Goal: Task Accomplishment & Management: Manage account settings

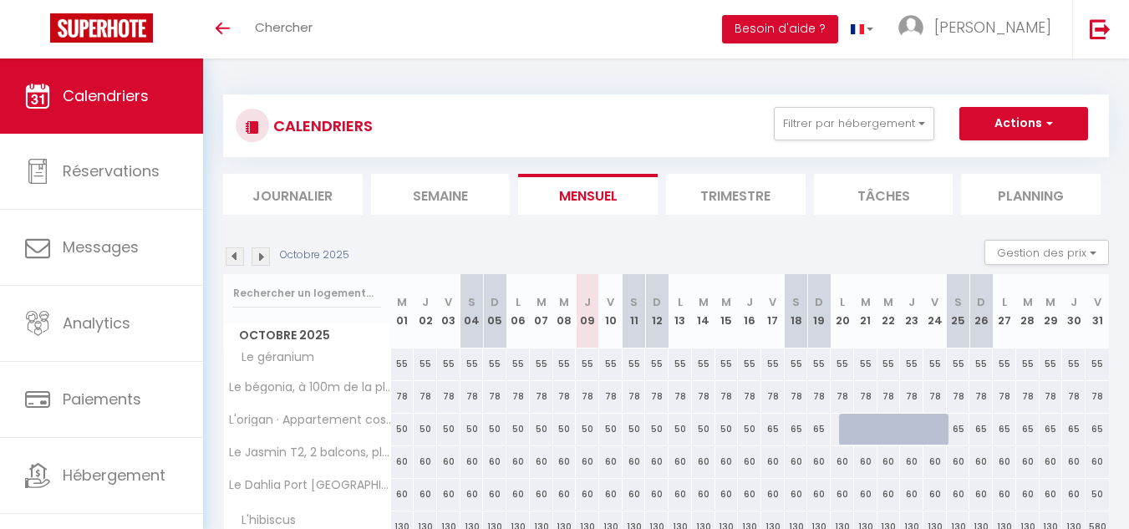
scroll to position [164, 0]
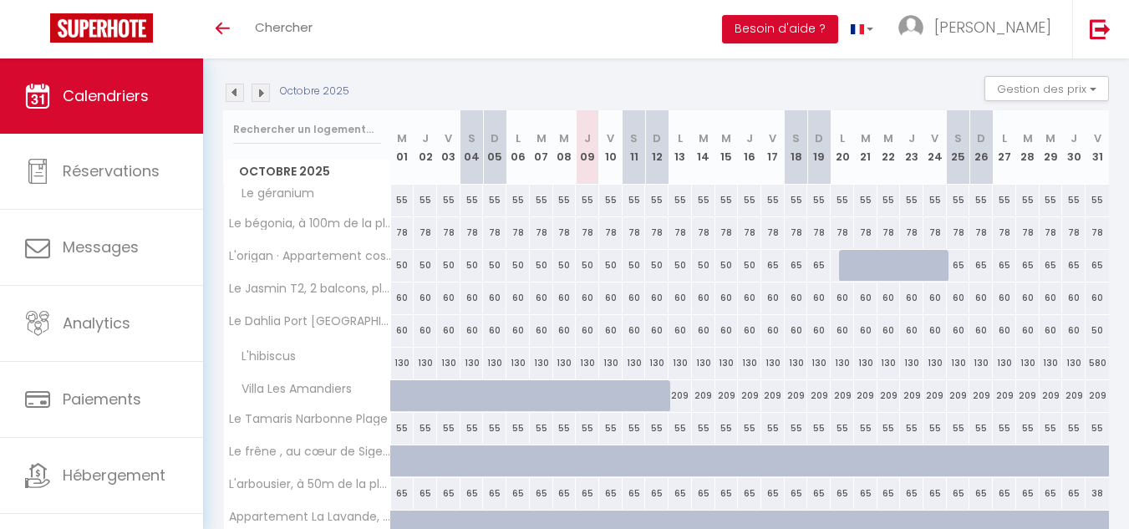
click at [232, 91] on img at bounding box center [235, 93] width 18 height 18
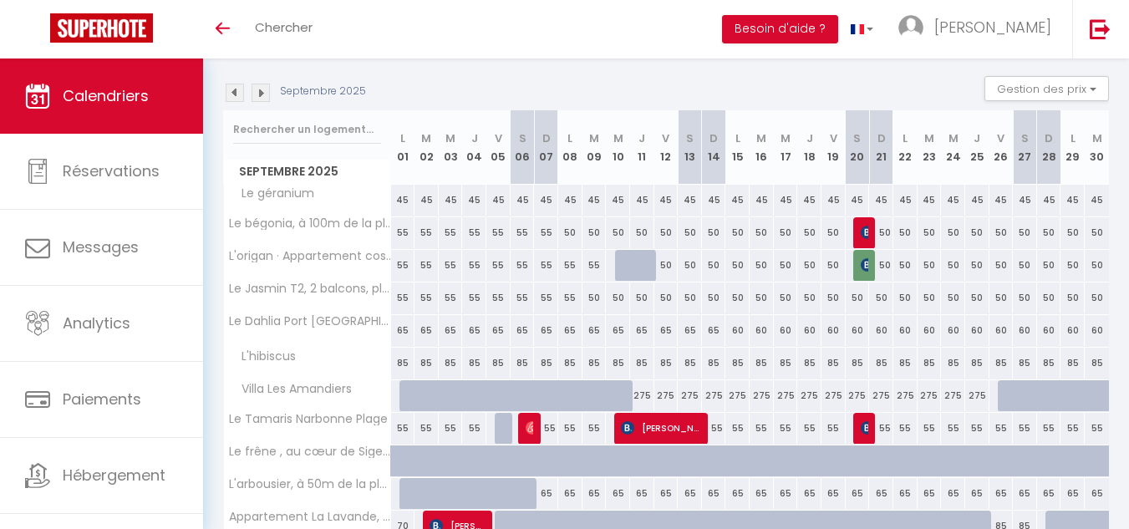
click at [238, 93] on img at bounding box center [235, 93] width 18 height 18
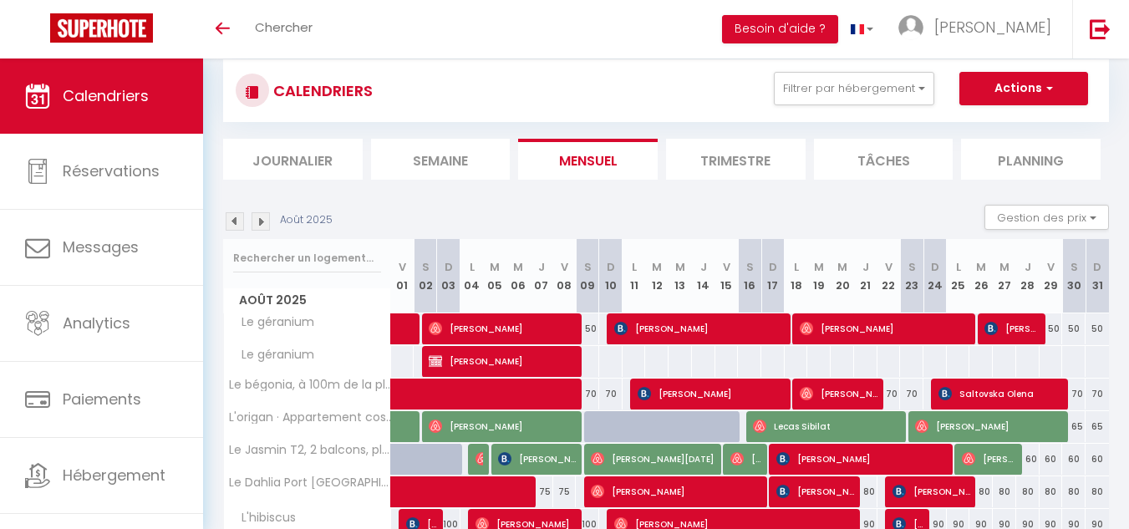
scroll to position [0, 0]
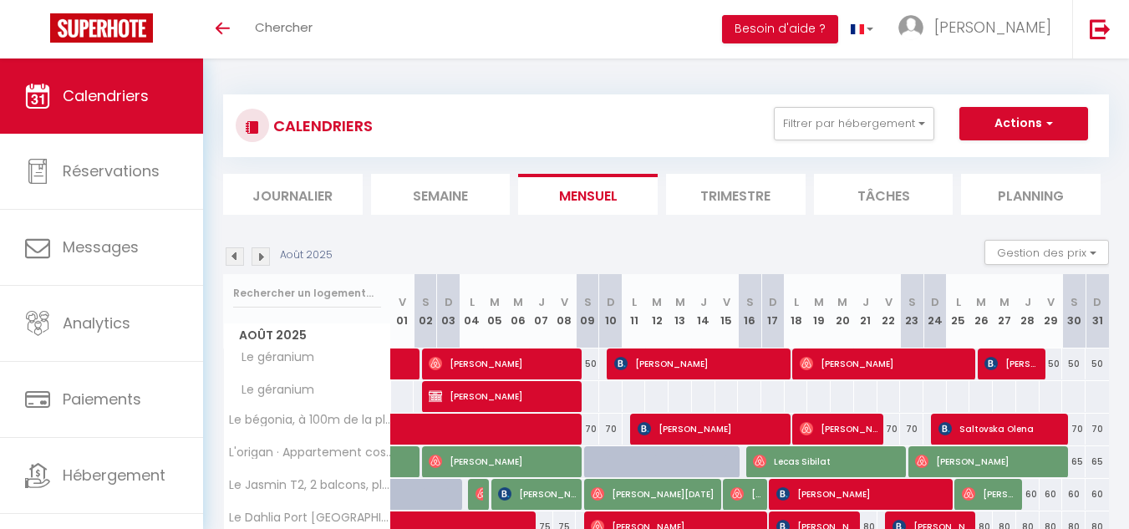
click at [124, 102] on span "Calendriers" at bounding box center [106, 95] width 86 height 21
click at [262, 38] on link "Chercher" at bounding box center [283, 29] width 83 height 59
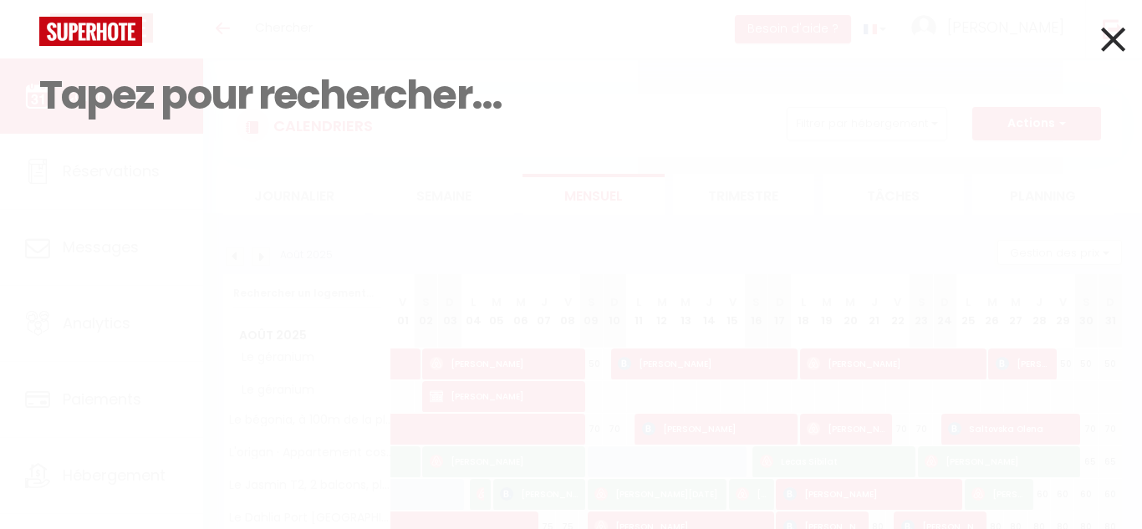
click at [1111, 44] on icon at bounding box center [1113, 39] width 24 height 42
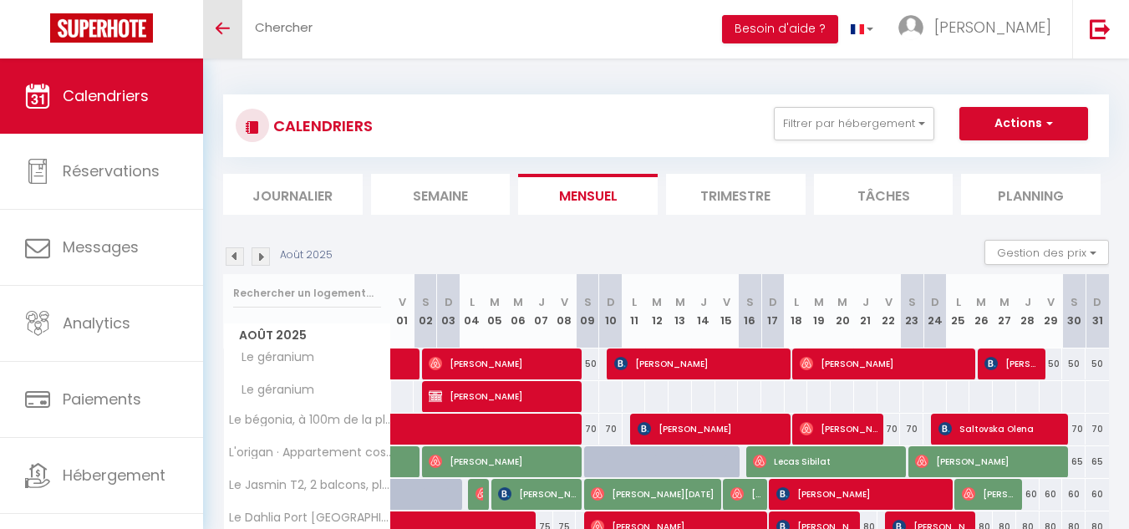
click at [222, 25] on icon "Toggle menubar" at bounding box center [223, 28] width 14 height 10
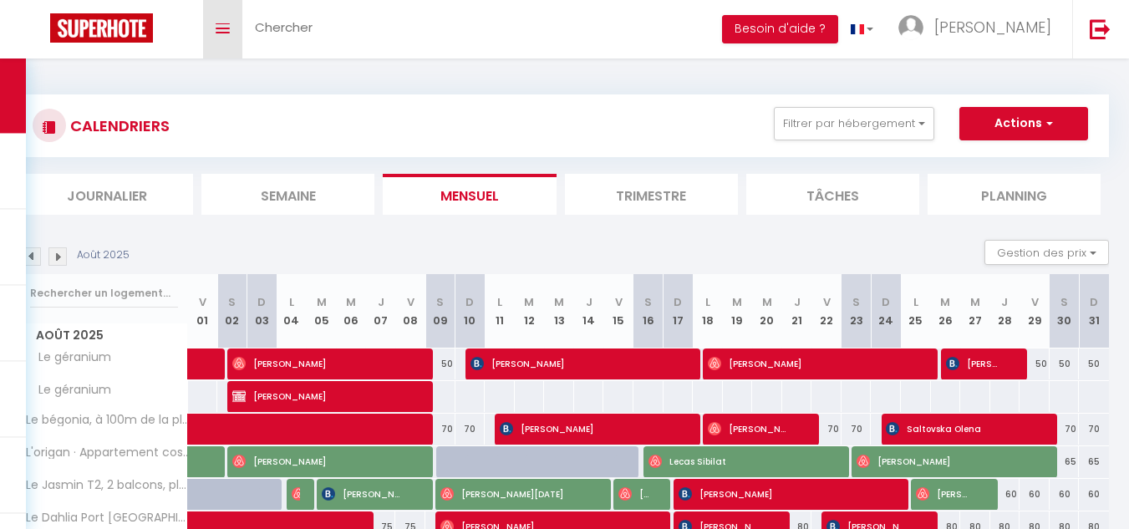
click at [227, 40] on link "Toggle menubar" at bounding box center [222, 29] width 39 height 59
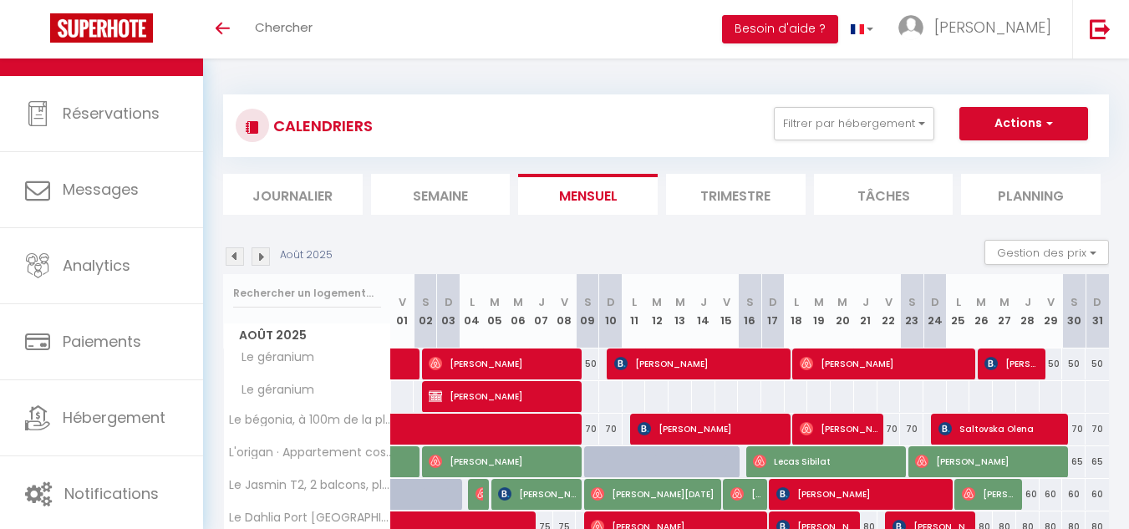
click at [461, 19] on div "Toggle menubar Chercher BUTTON Besoin d'aide ? [PERSON_NAME] Équipe" at bounding box center [619, 29] width 996 height 59
click at [298, 19] on span "Chercher" at bounding box center [284, 27] width 58 height 18
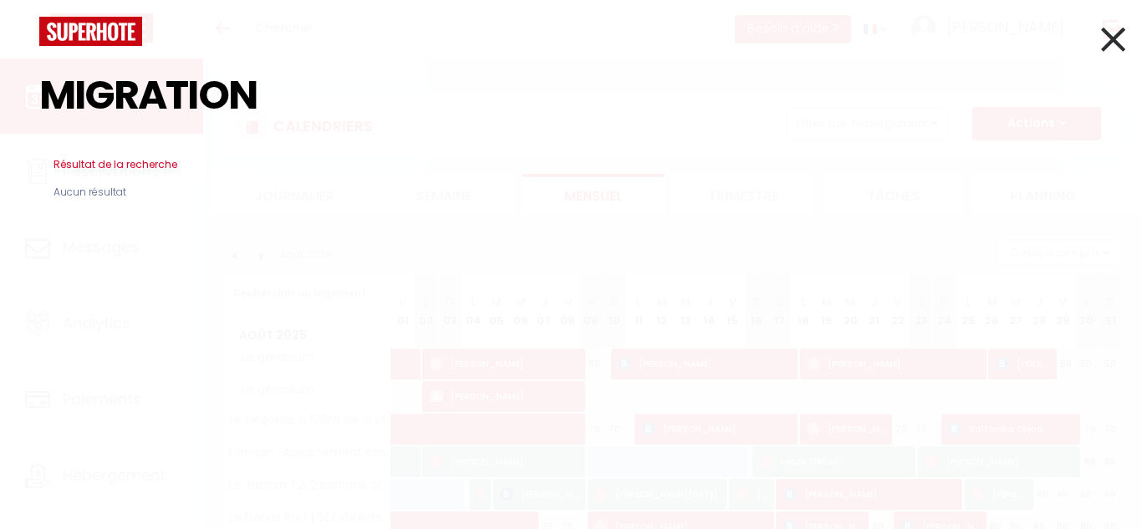
type input "MIGRATION"
click at [1116, 36] on icon at bounding box center [1113, 39] width 24 height 42
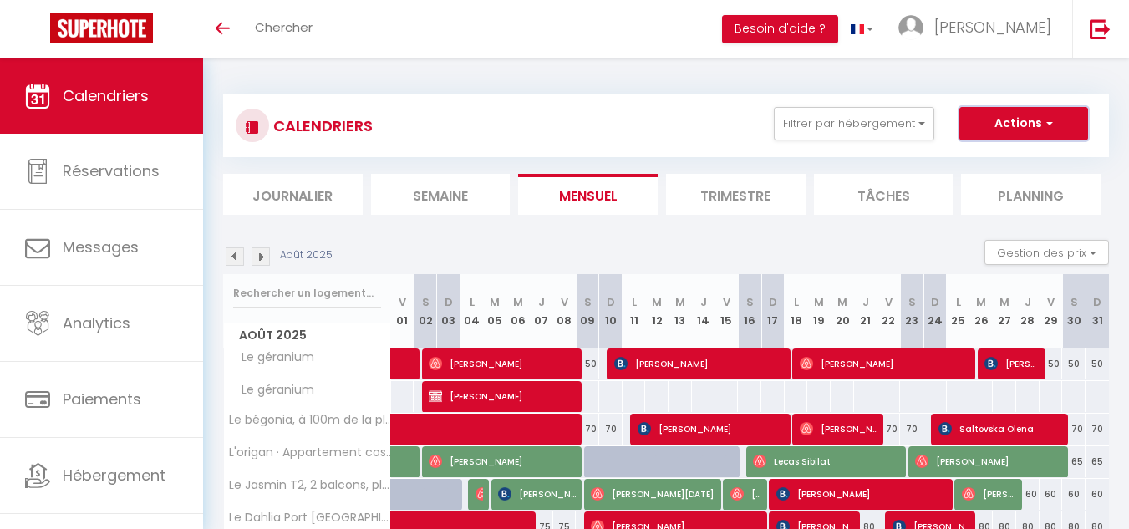
click at [1041, 136] on button "Actions" at bounding box center [1024, 123] width 129 height 33
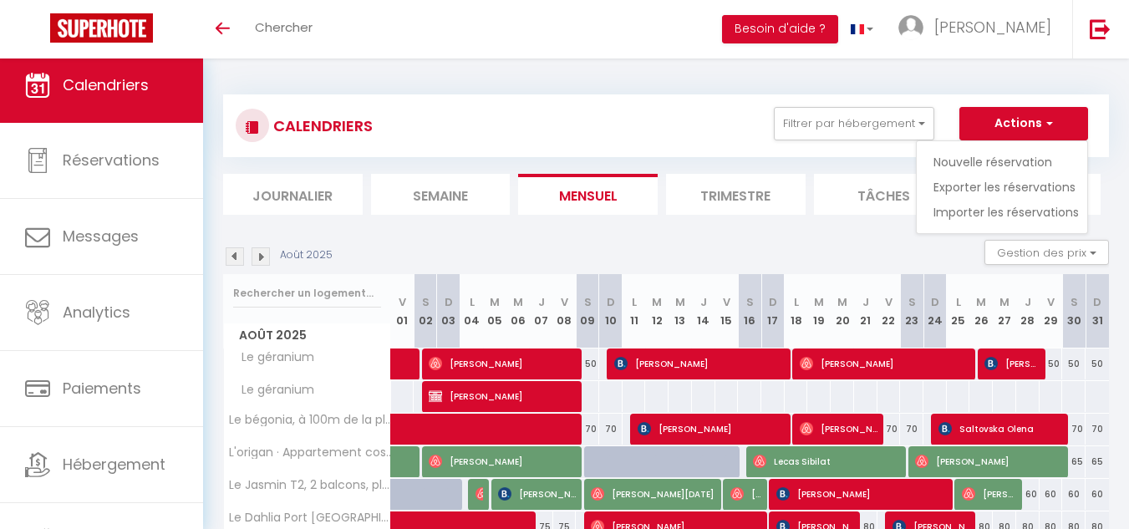
click at [591, 94] on div "CALENDRIERS Filtrer par hébergement Tous Le géranium Le bégonia, à 100m de la p…" at bounding box center [666, 125] width 886 height 63
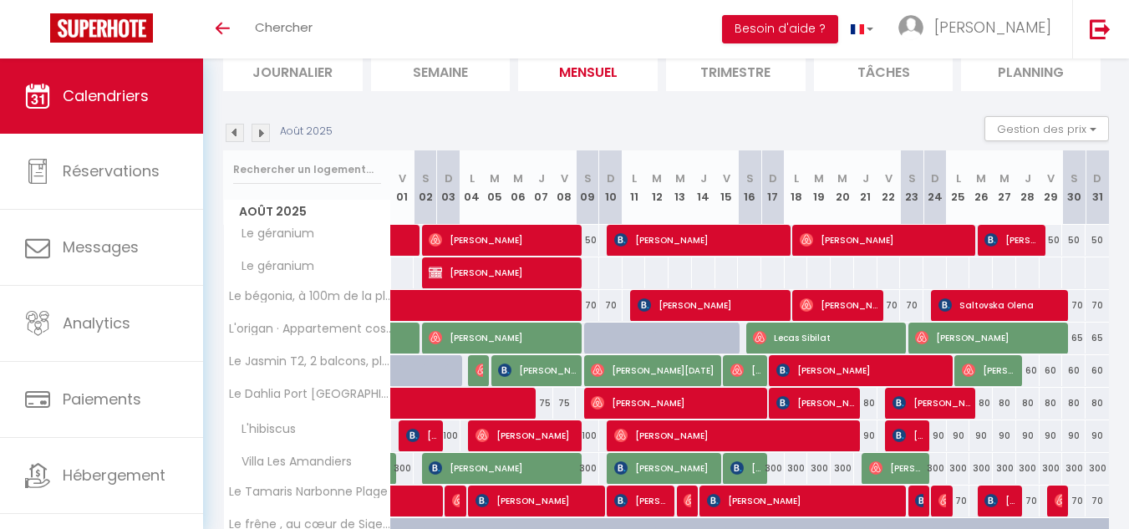
scroll to position [29, 0]
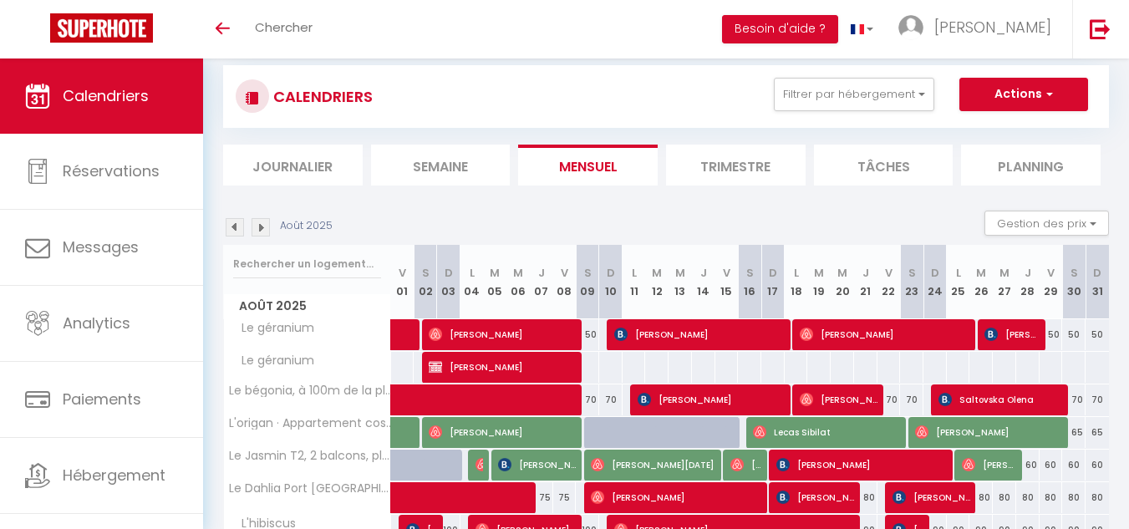
click at [232, 227] on img at bounding box center [235, 227] width 18 height 18
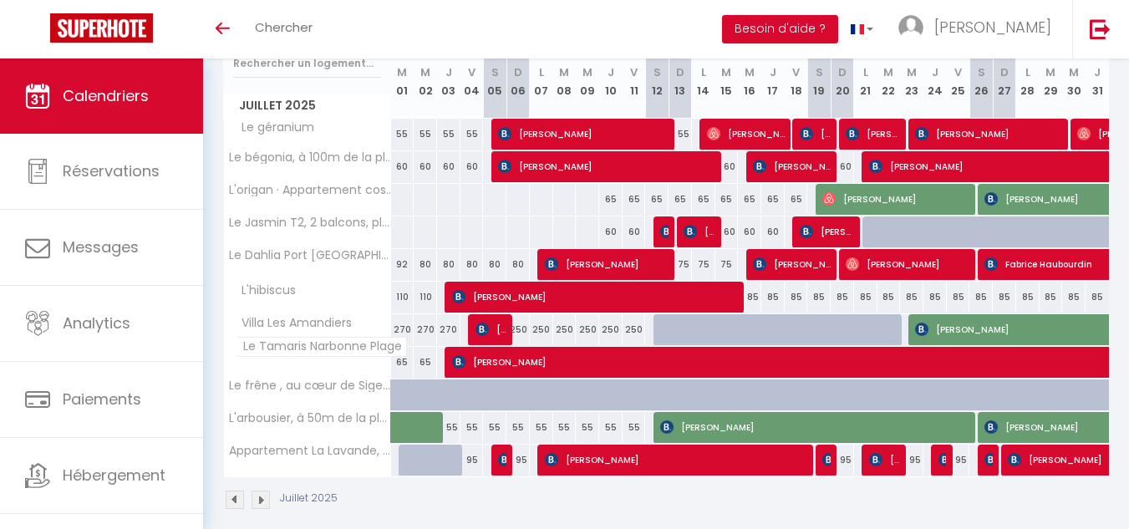
scroll to position [247, 0]
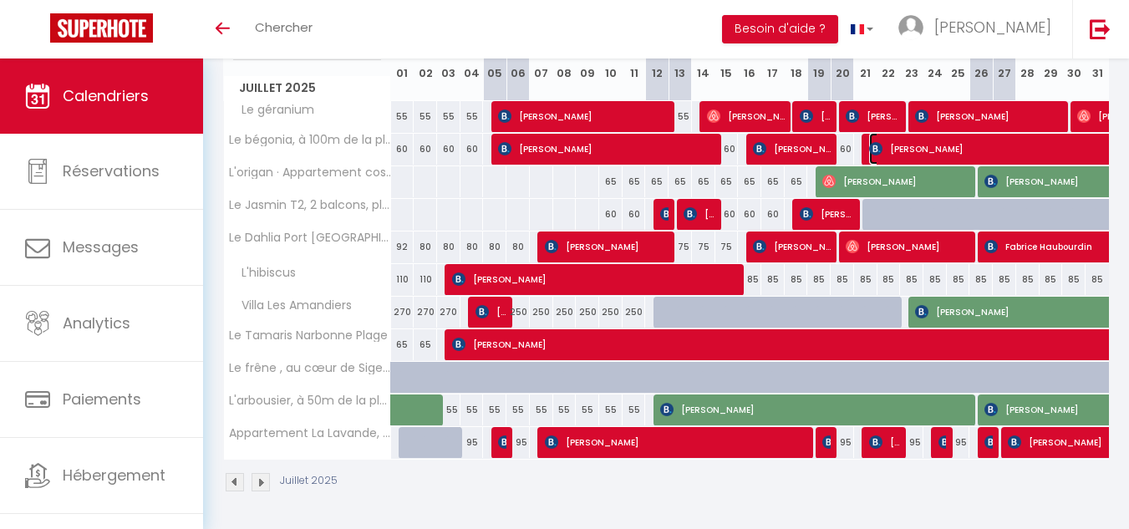
select select "OK"
select select "KO"
select select "0"
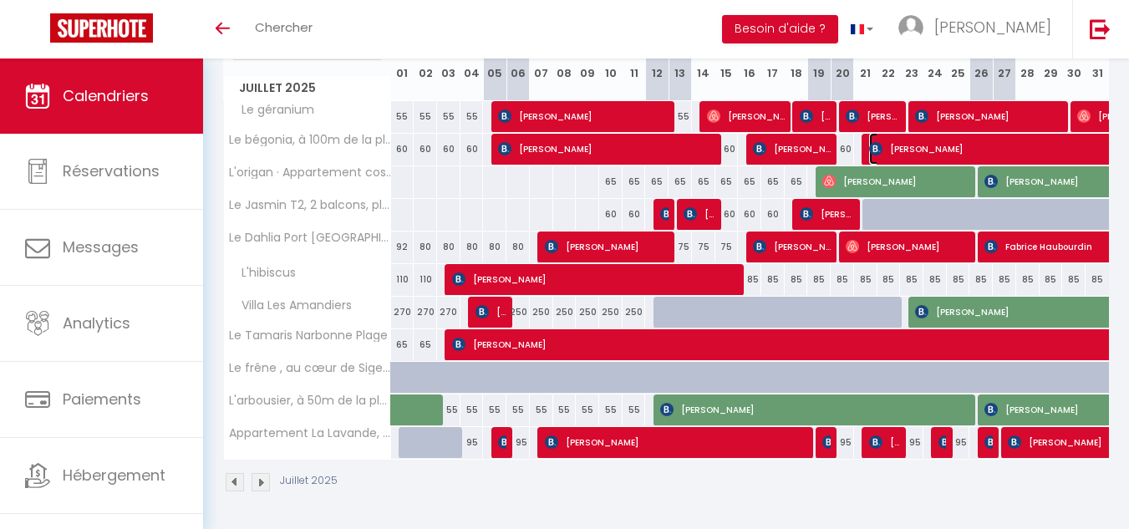
select select "1"
select select
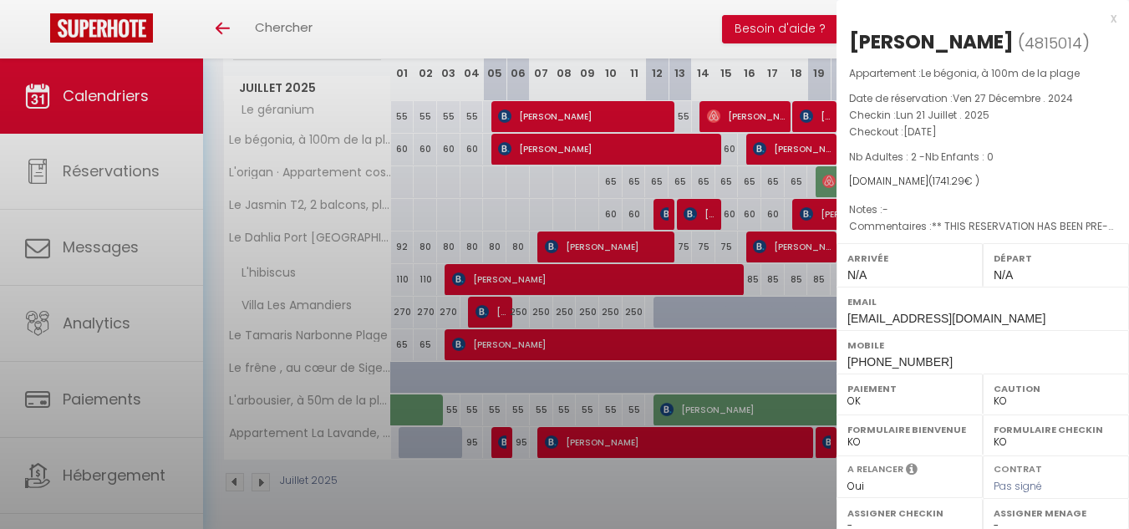
select select "48707"
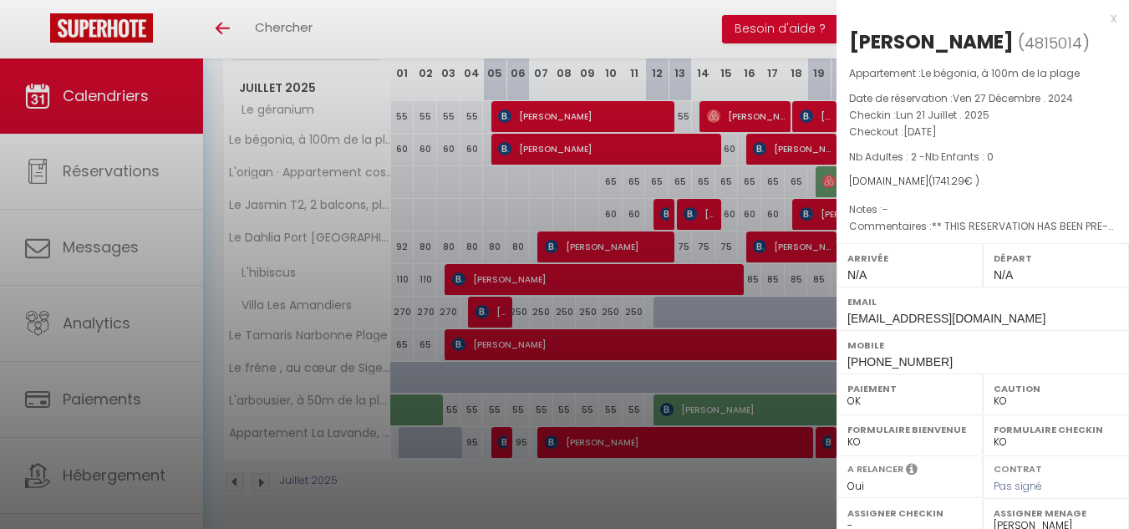
click at [475, 28] on div at bounding box center [564, 264] width 1129 height 529
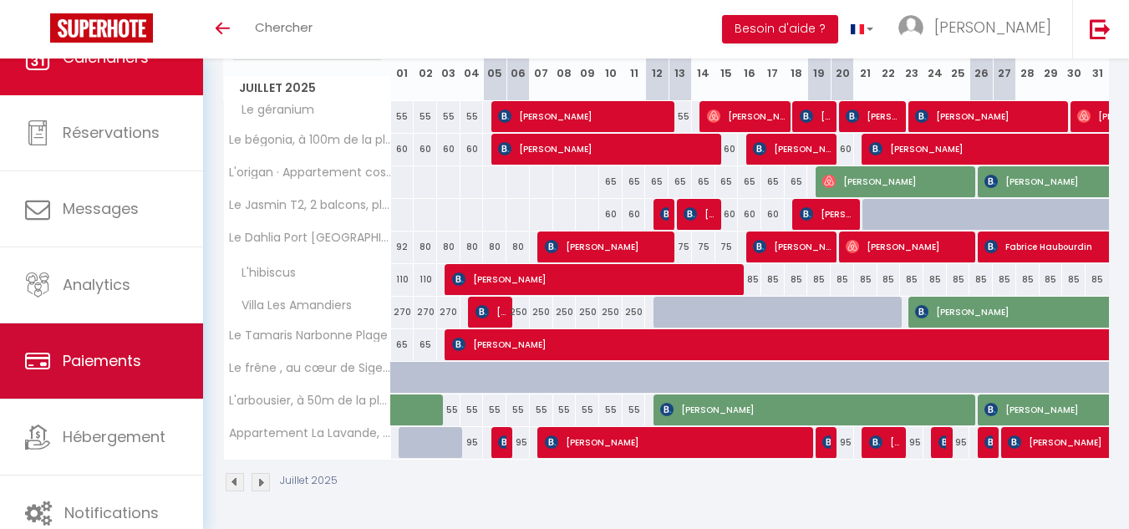
scroll to position [58, 0]
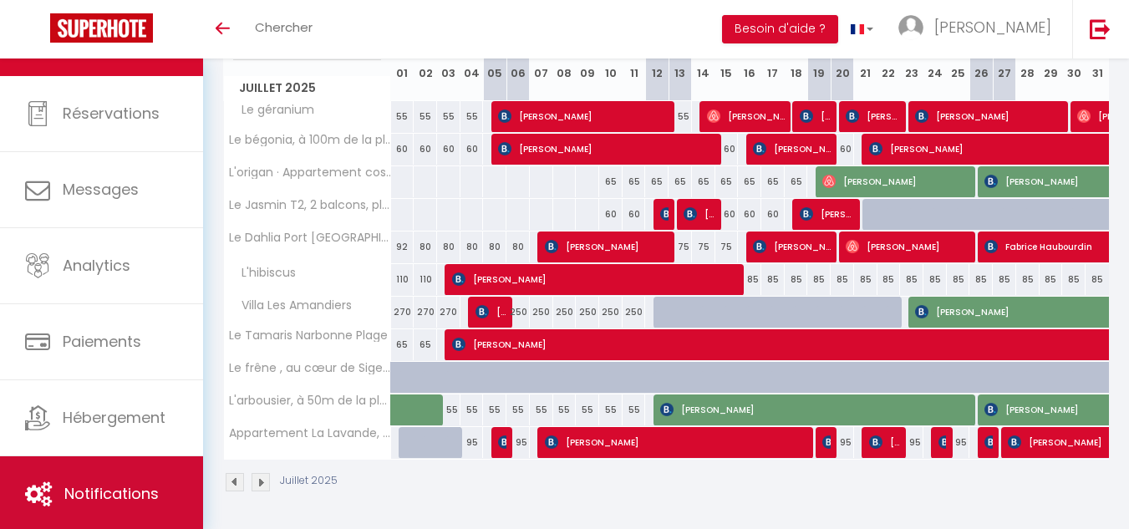
click at [145, 492] on span "Notifications" at bounding box center [111, 493] width 94 height 21
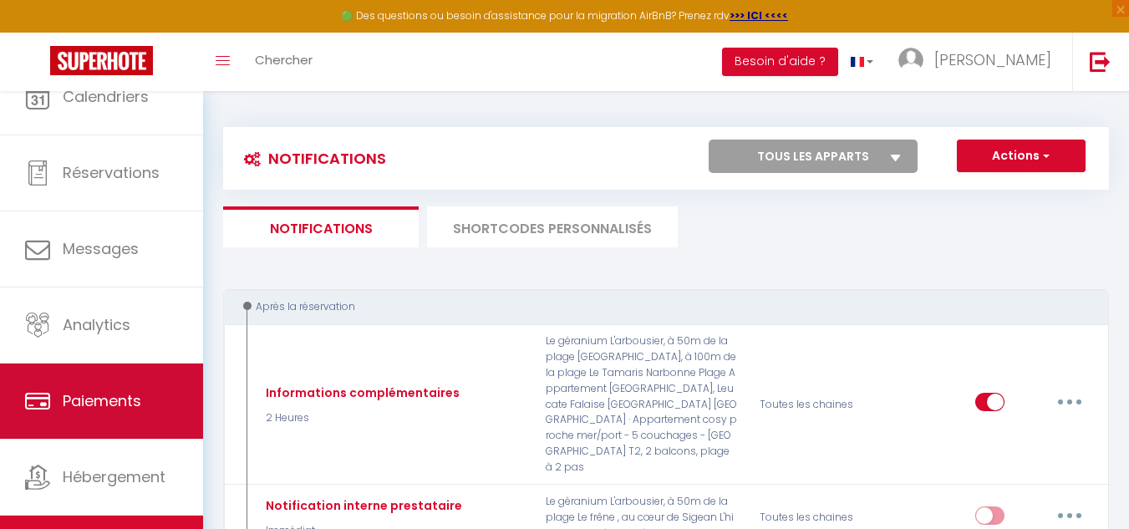
scroll to position [58, 0]
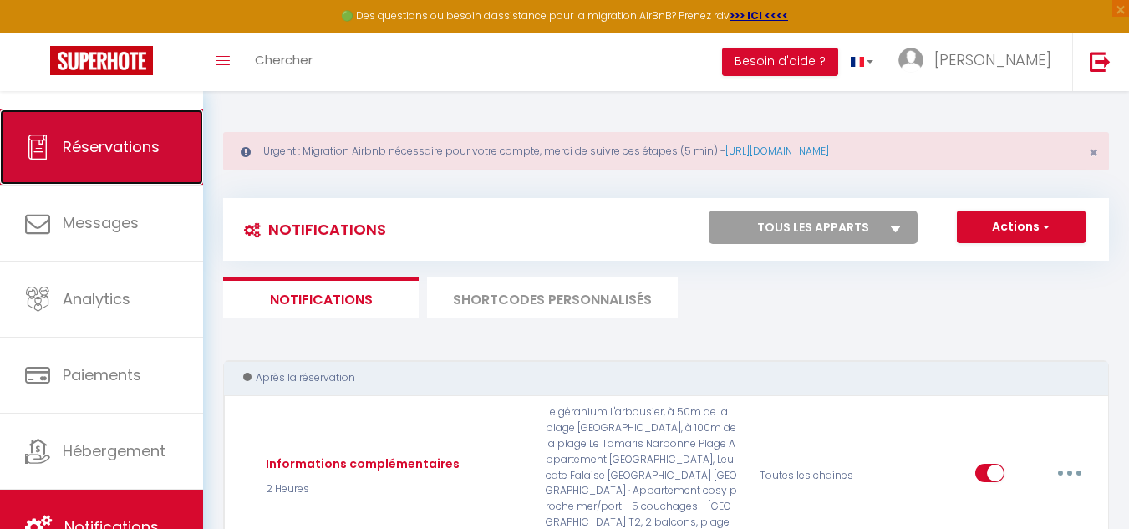
click at [62, 156] on link "Réservations" at bounding box center [101, 147] width 203 height 75
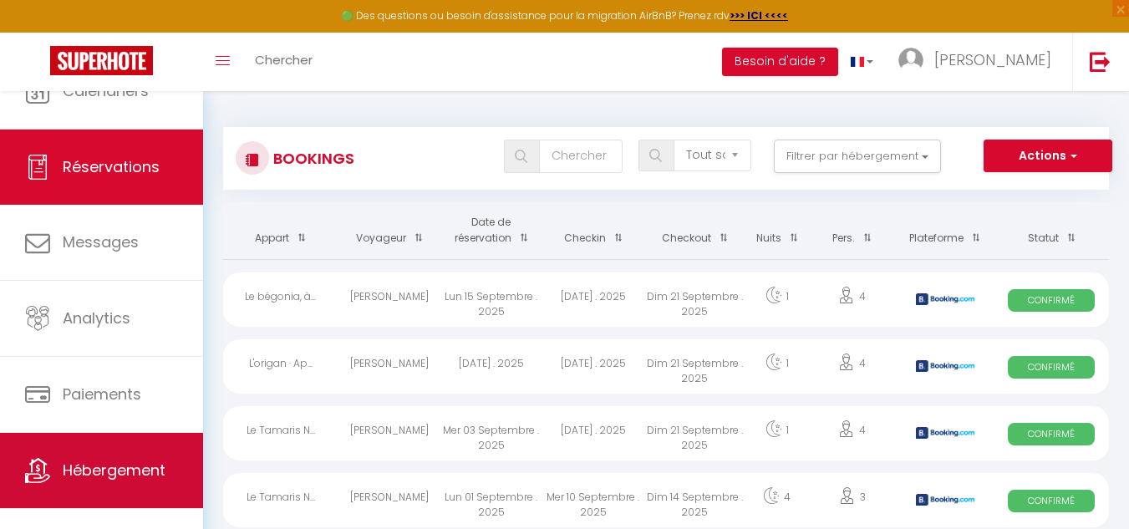
scroll to position [58, 0]
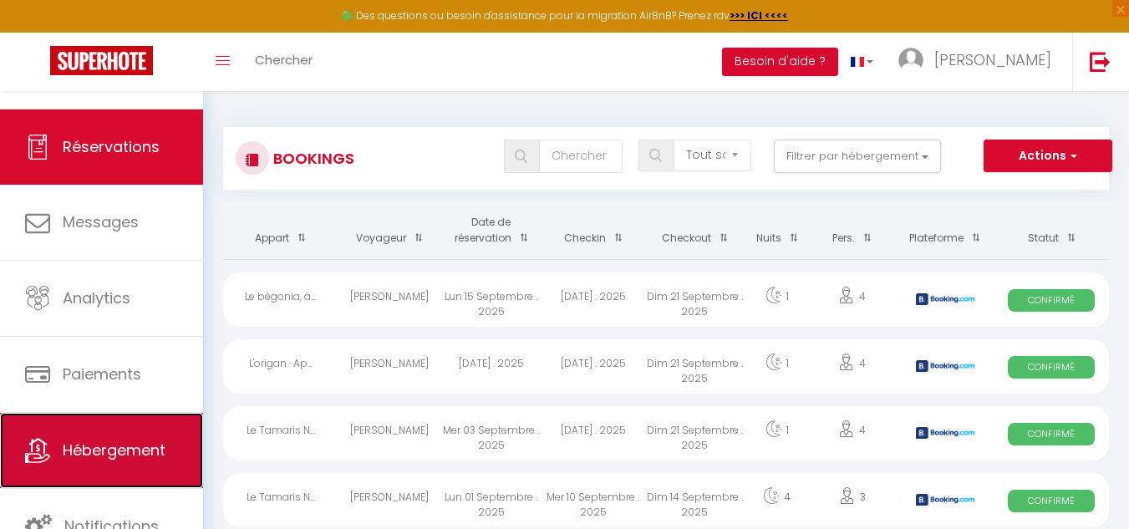
click at [80, 436] on link "Hébergement" at bounding box center [101, 450] width 203 height 75
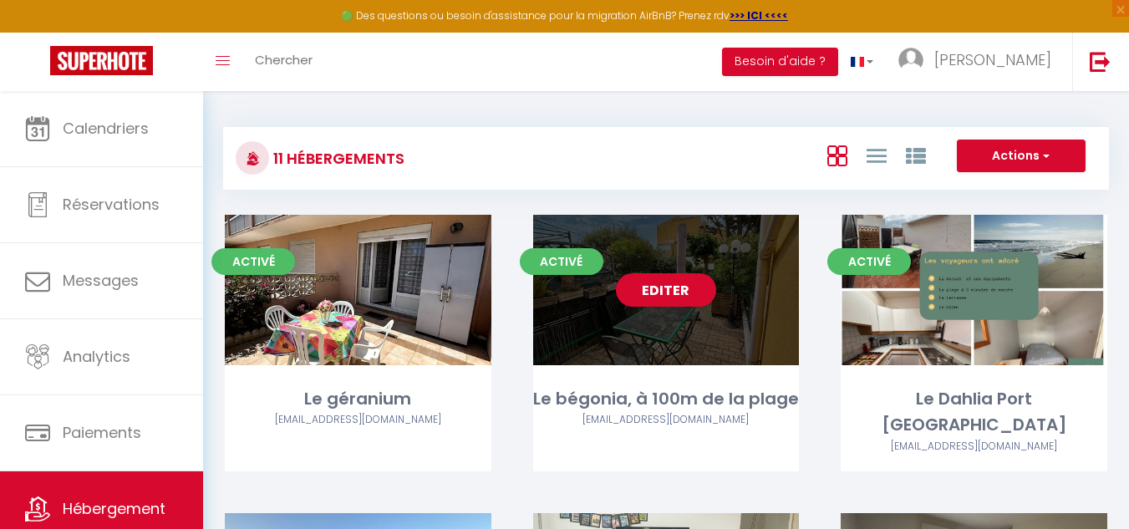
click at [720, 345] on div "Editer" at bounding box center [666, 290] width 267 height 150
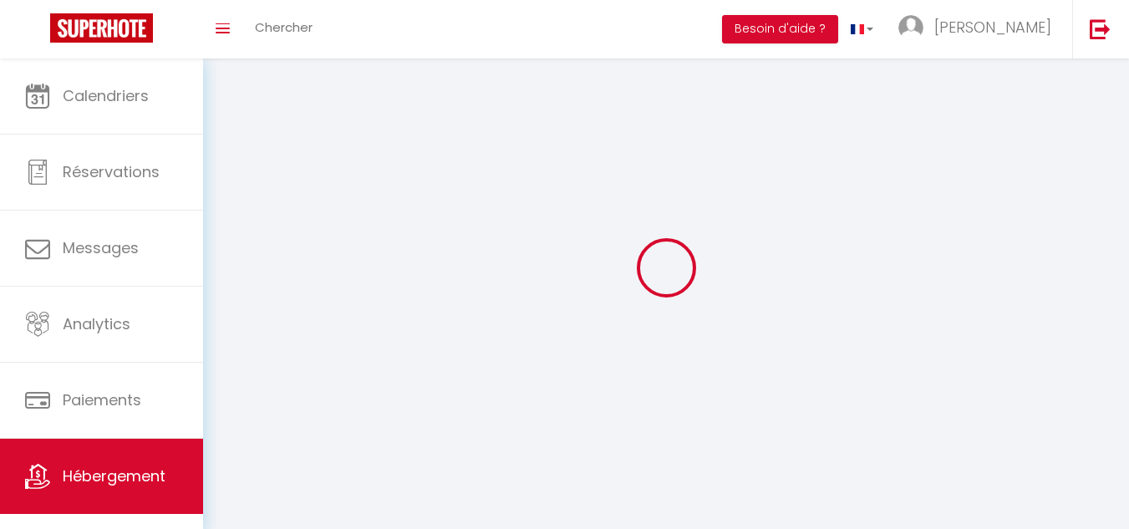
select select
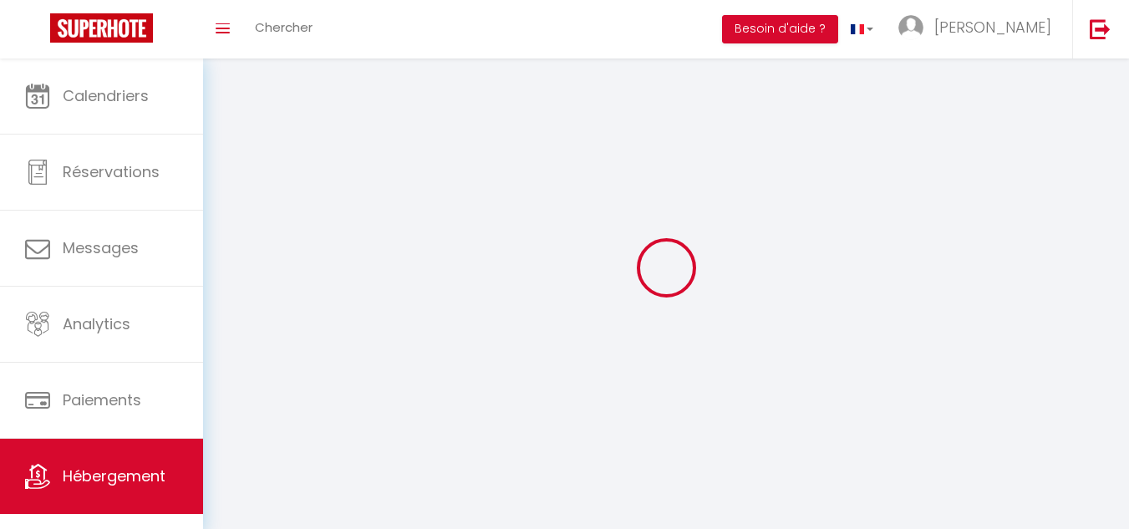
select select "1"
select select
checkbox input "false"
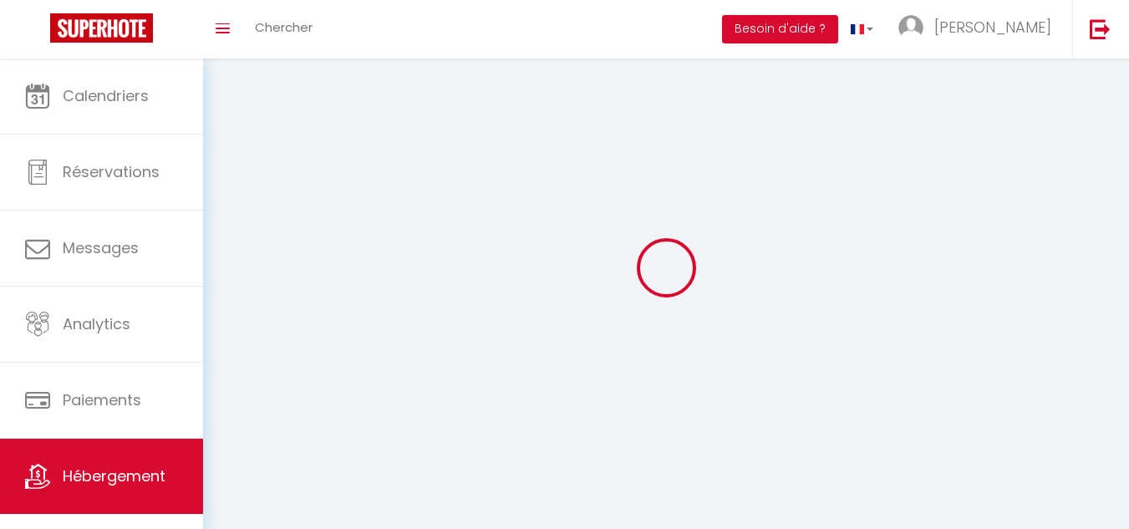
checkbox input "false"
select select "28"
select select
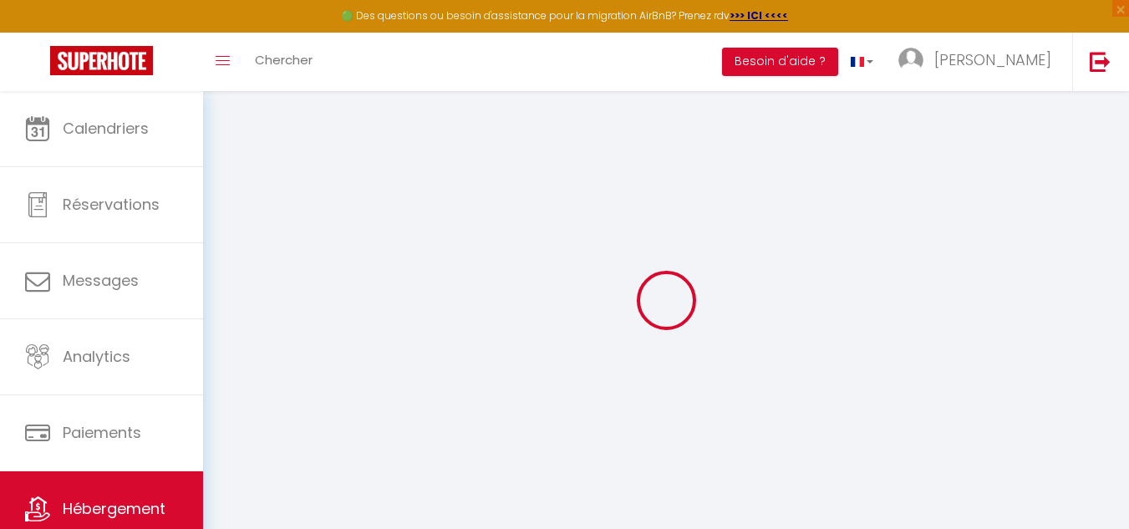
select select
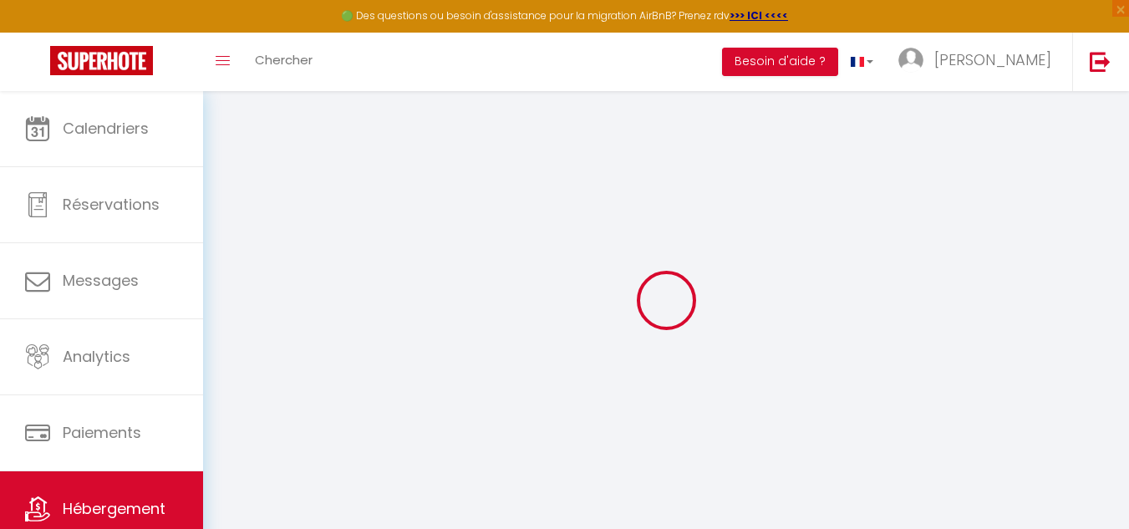
select select
checkbox input "false"
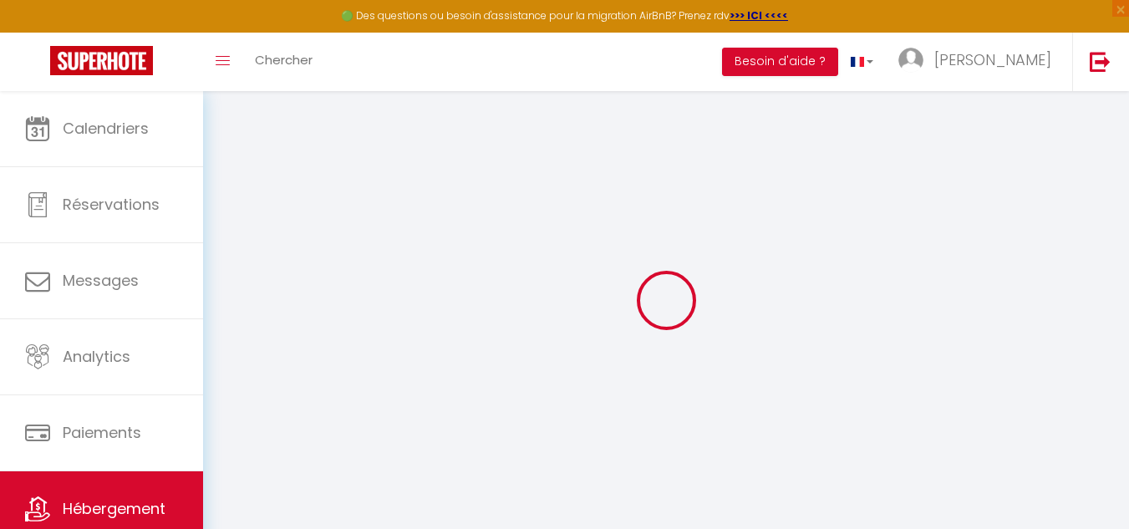
select select
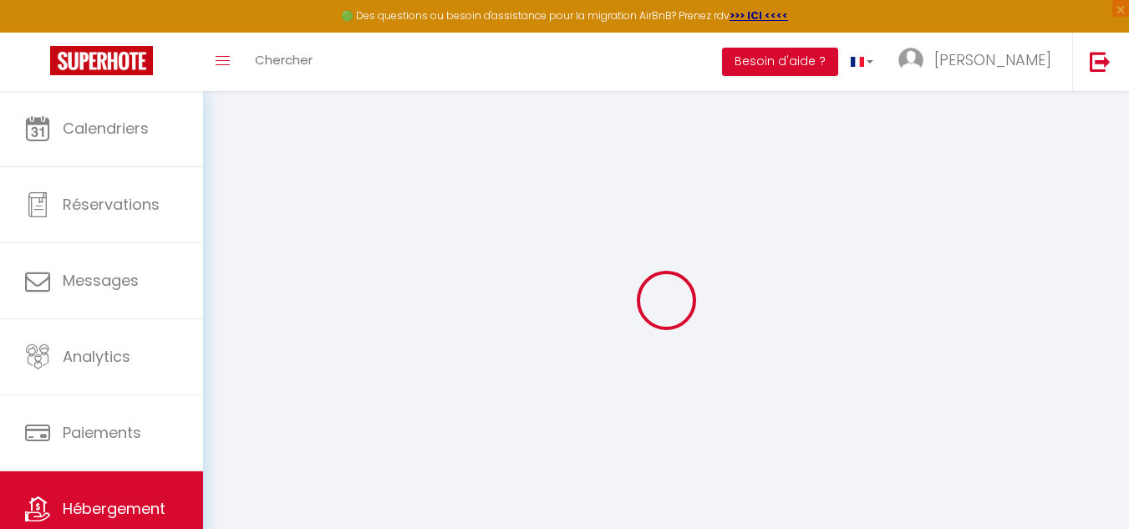
select select
checkbox input "false"
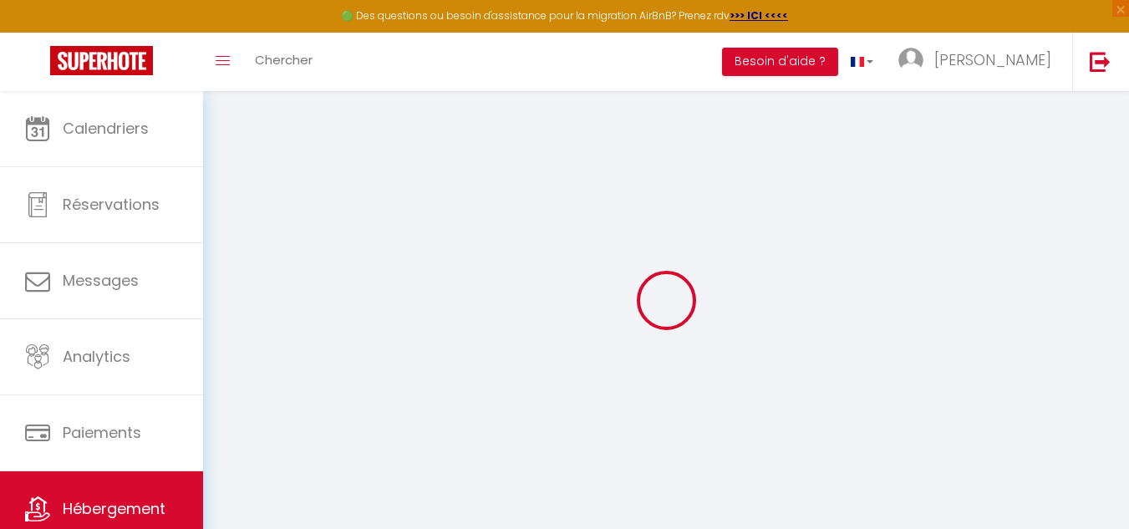
checkbox input "false"
select select
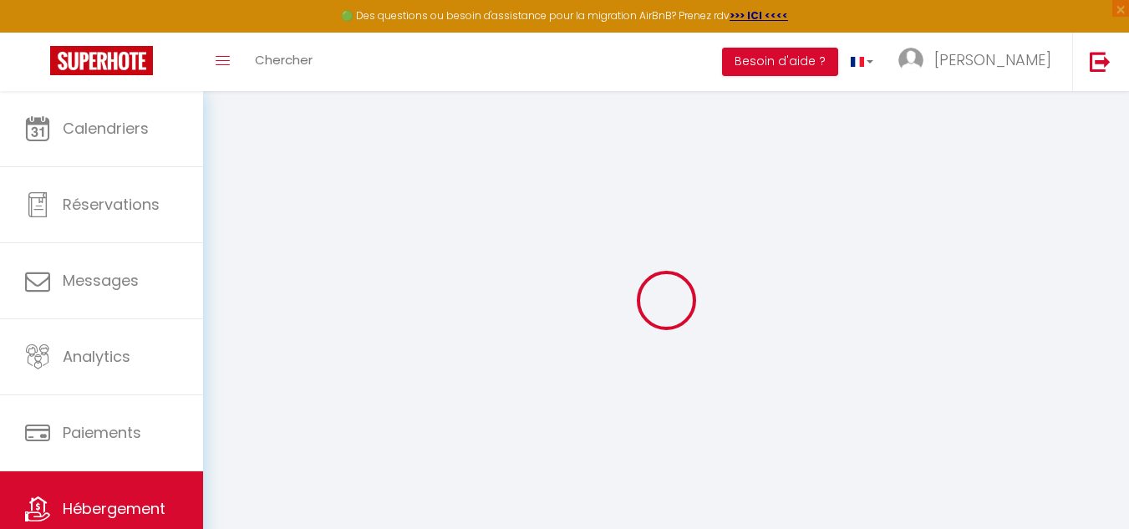
select select
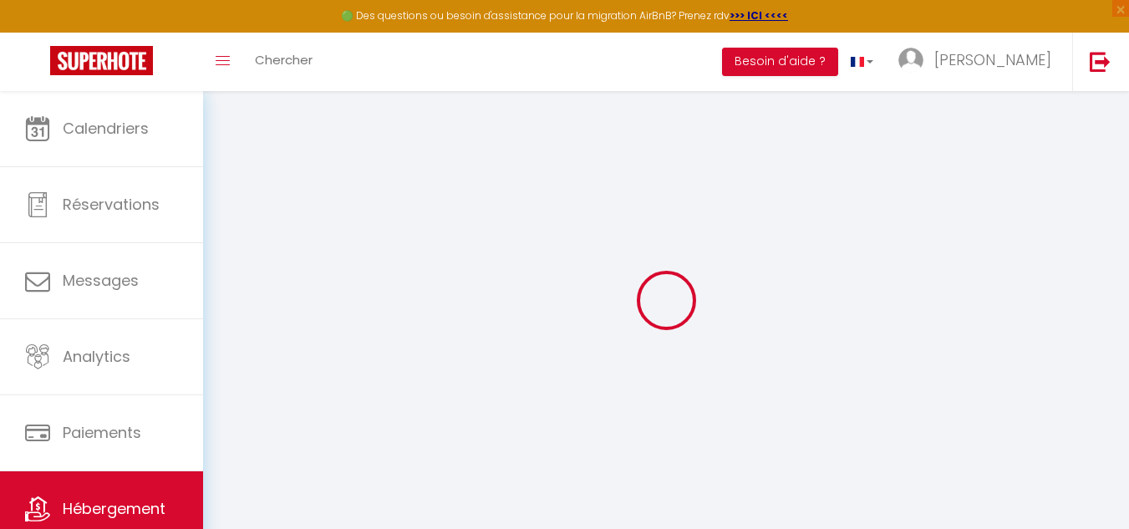
checkbox input "false"
select select
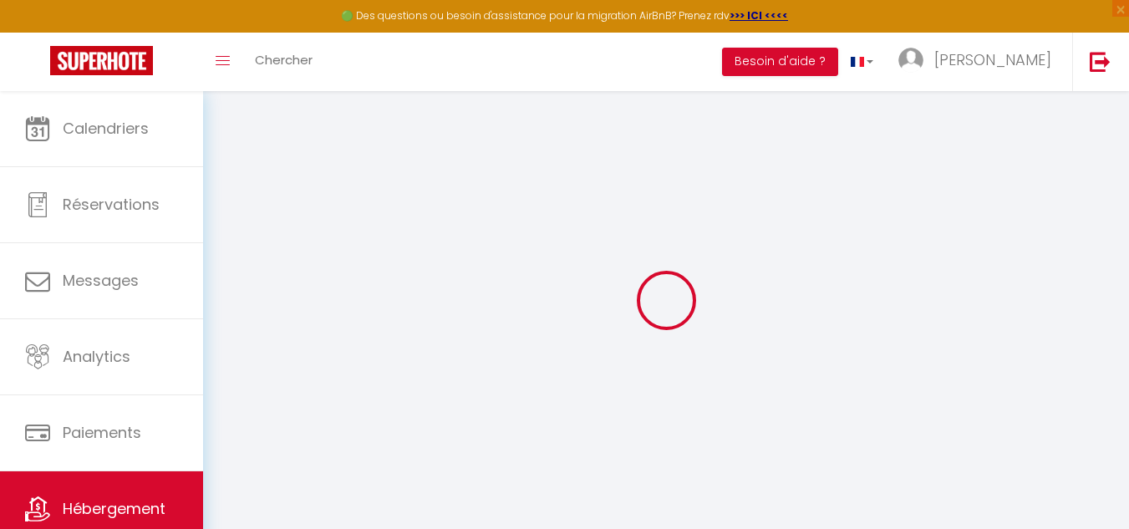
select select
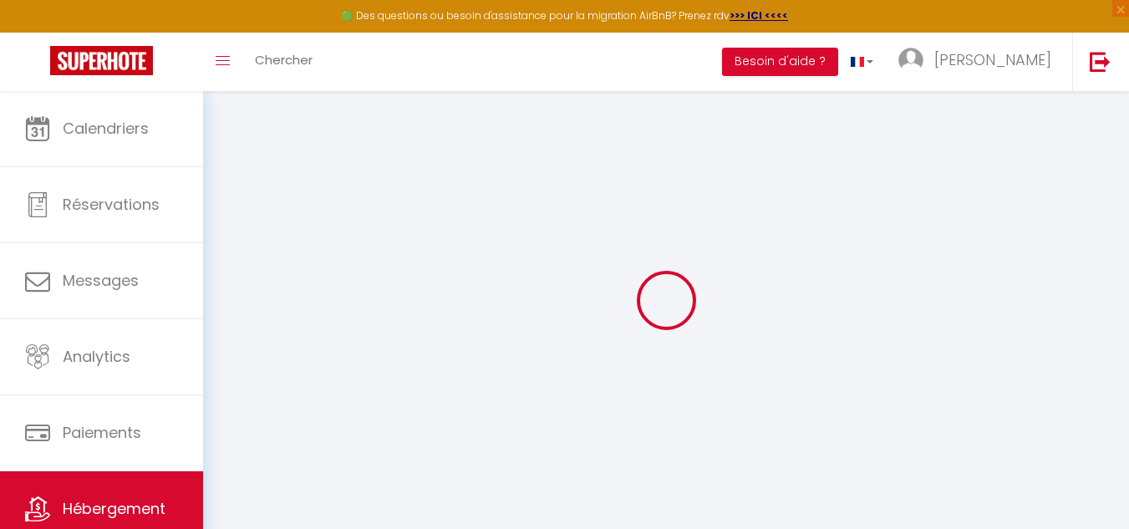
select select
checkbox input "false"
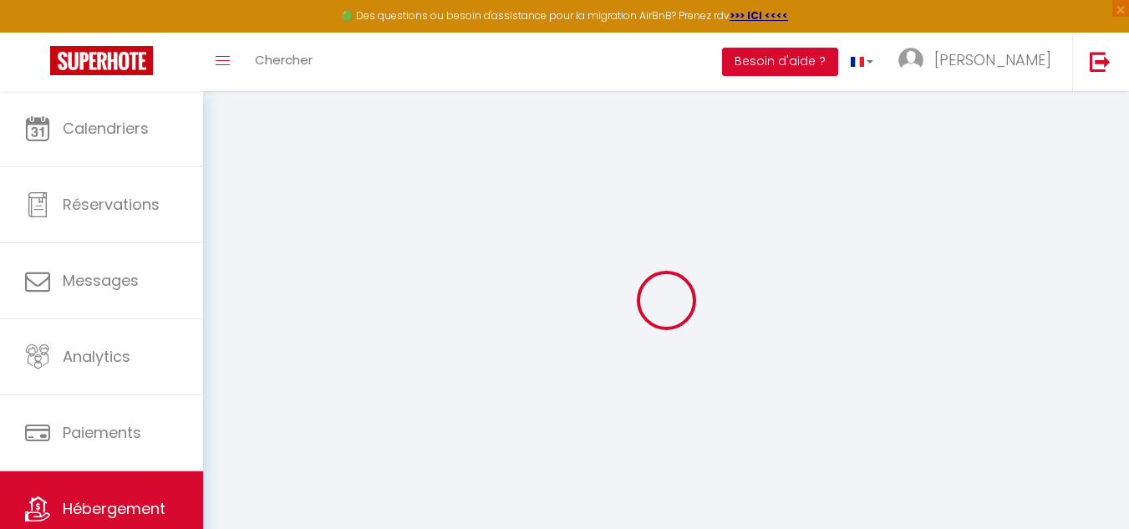
checkbox input "false"
select select
type input "Le bégonia, à 100m de la plage"
type input "[PERSON_NAME]"
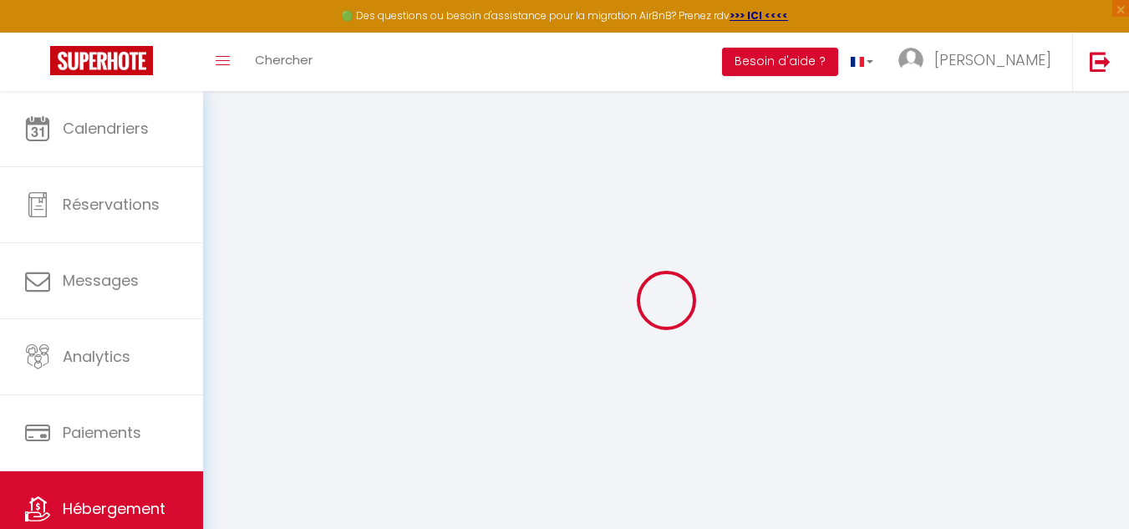
type input "CLIMENT"
type input "78"
type input "55"
select select
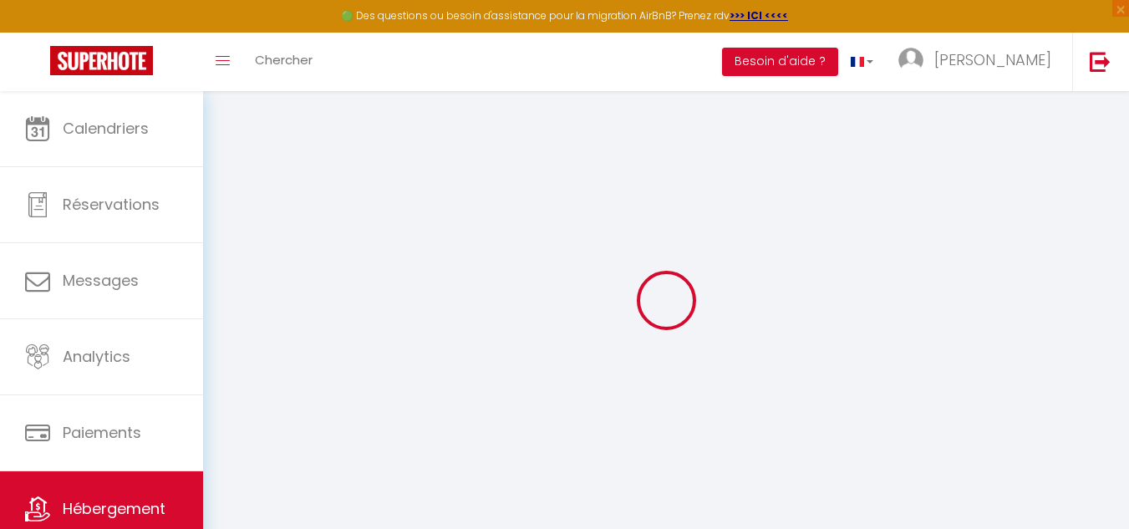
select select
type input "Résidence Les Balcons de la Méditerranée II"
type input "11100"
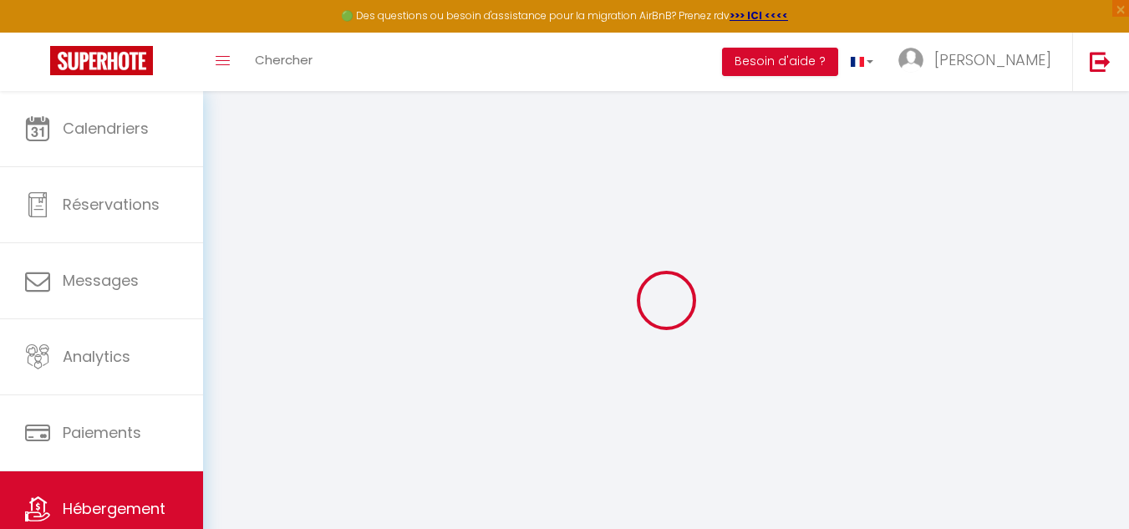
type input "Narbonne"
type input "[EMAIL_ADDRESS][DOMAIN_NAME]"
select select
checkbox input "false"
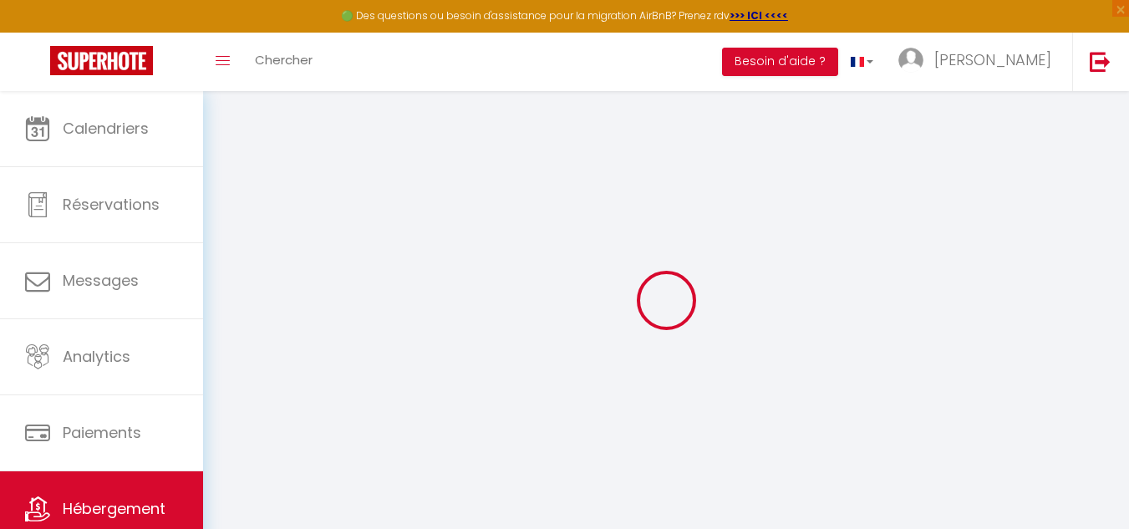
checkbox input "false"
type input "55"
type input "0"
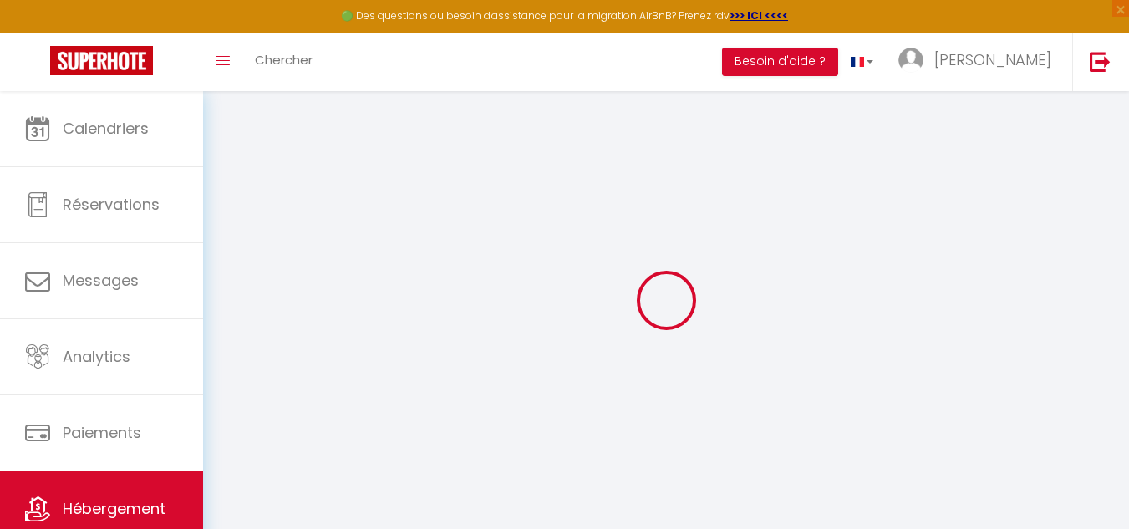
type input "0"
select select
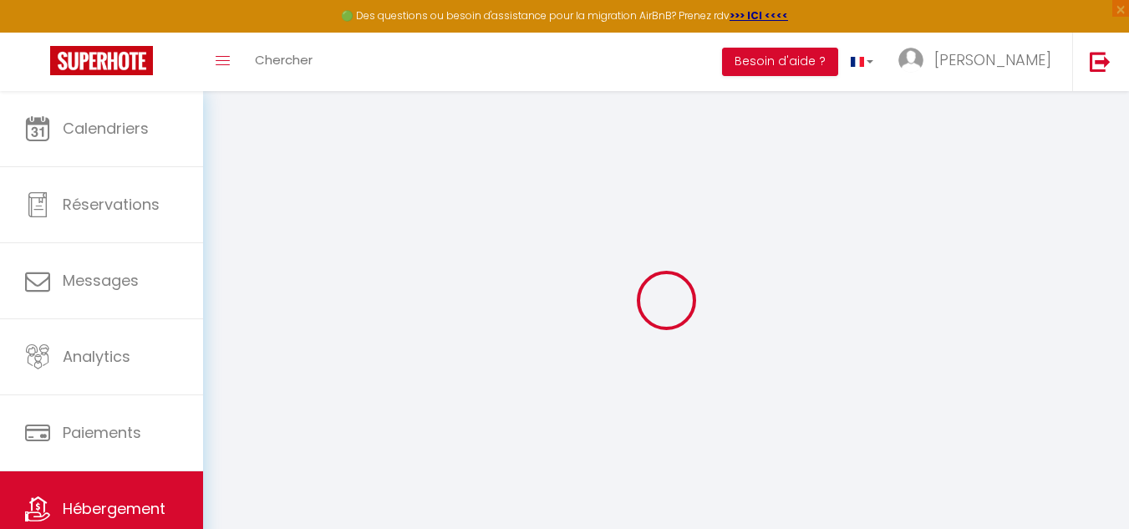
select select
checkbox input "false"
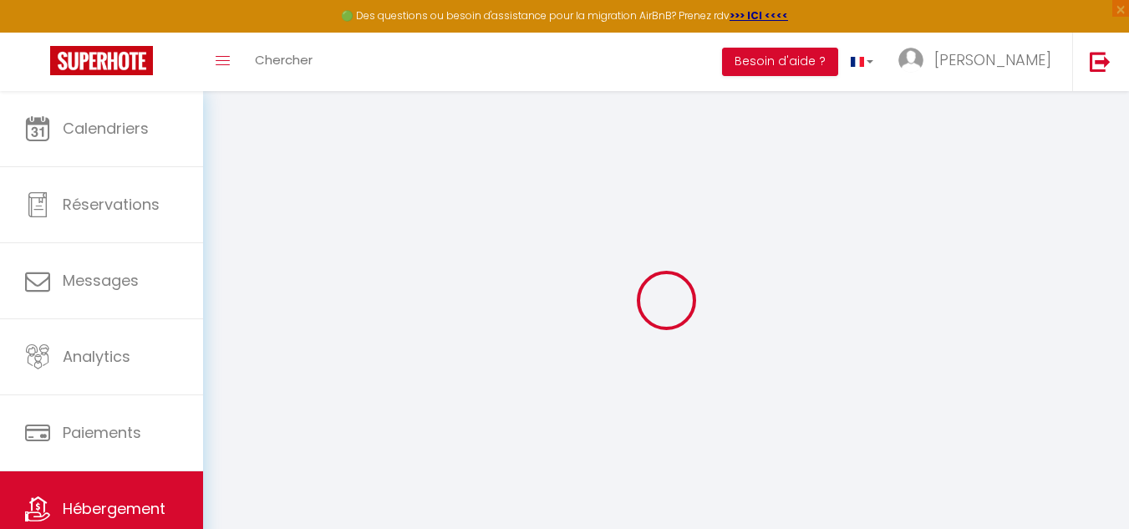
checkbox input "false"
select select
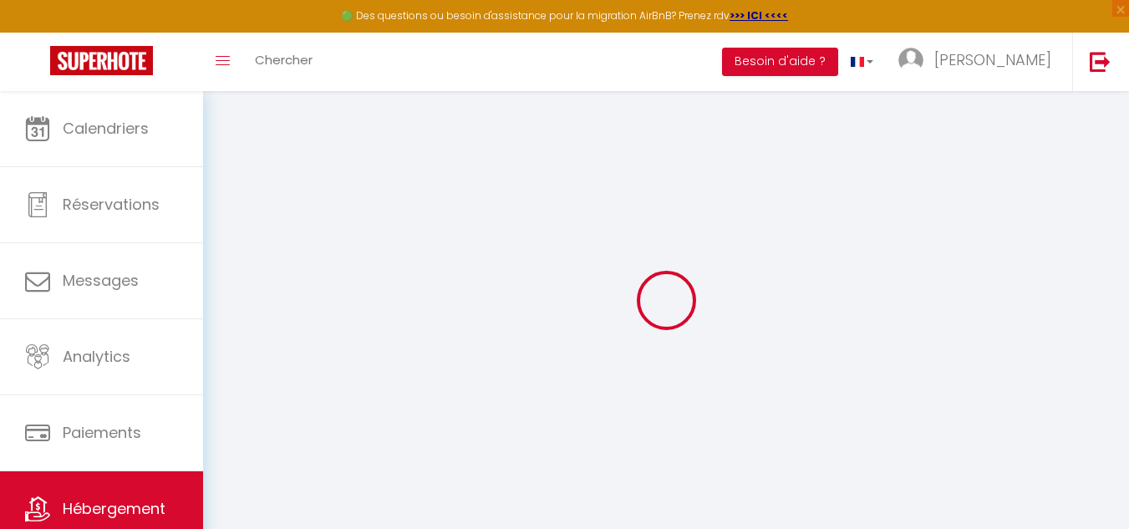
select select
checkbox input "false"
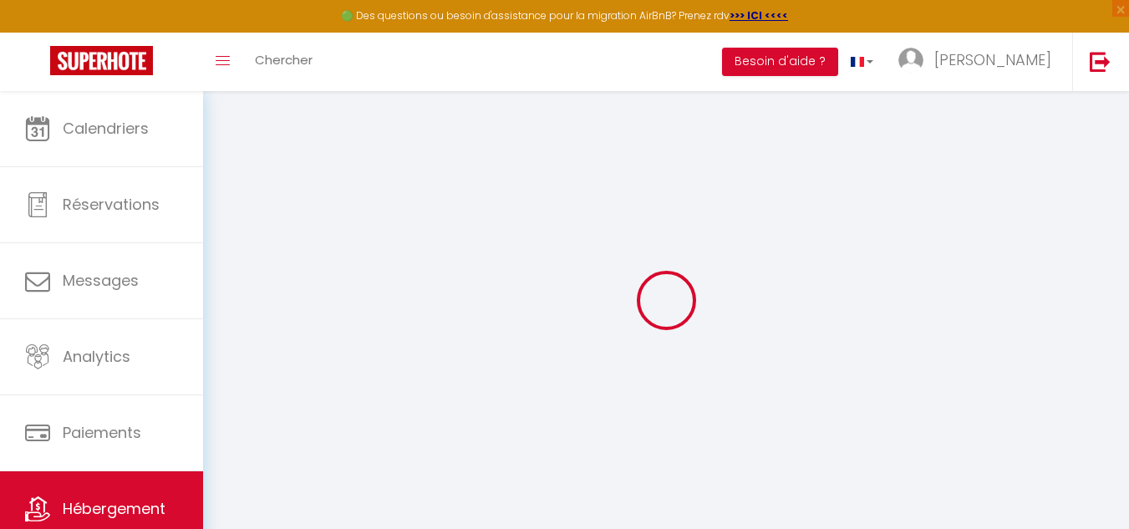
checkbox input "false"
select select
checkbox input "false"
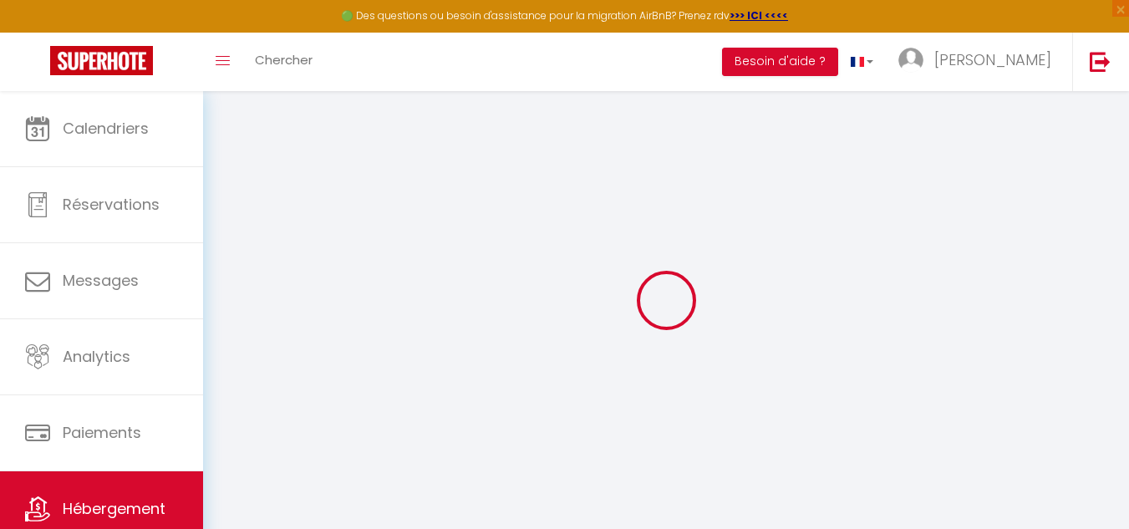
checkbox input "false"
select select "16:00"
select select
select select "10:00"
select select "30"
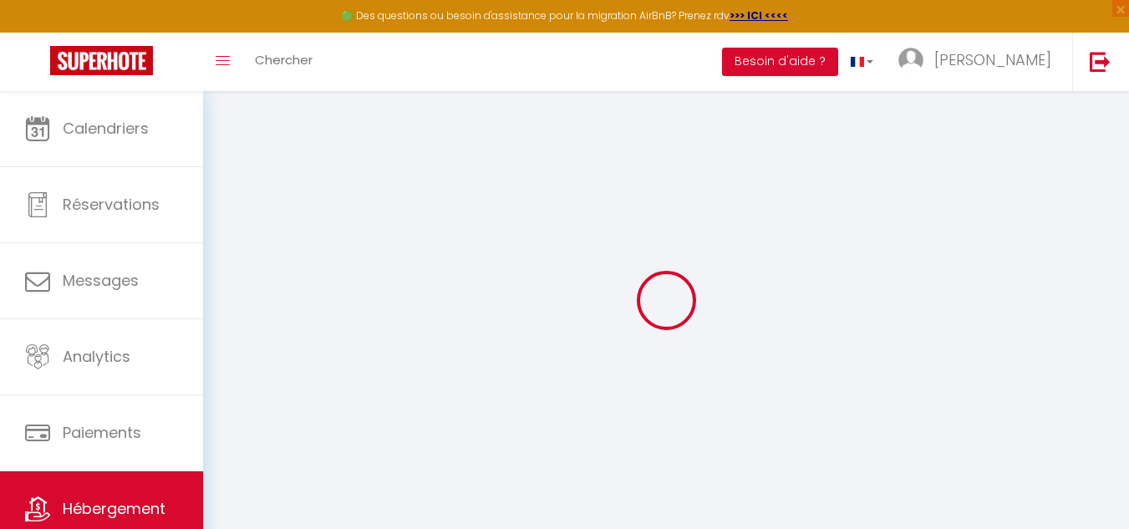
select select "120"
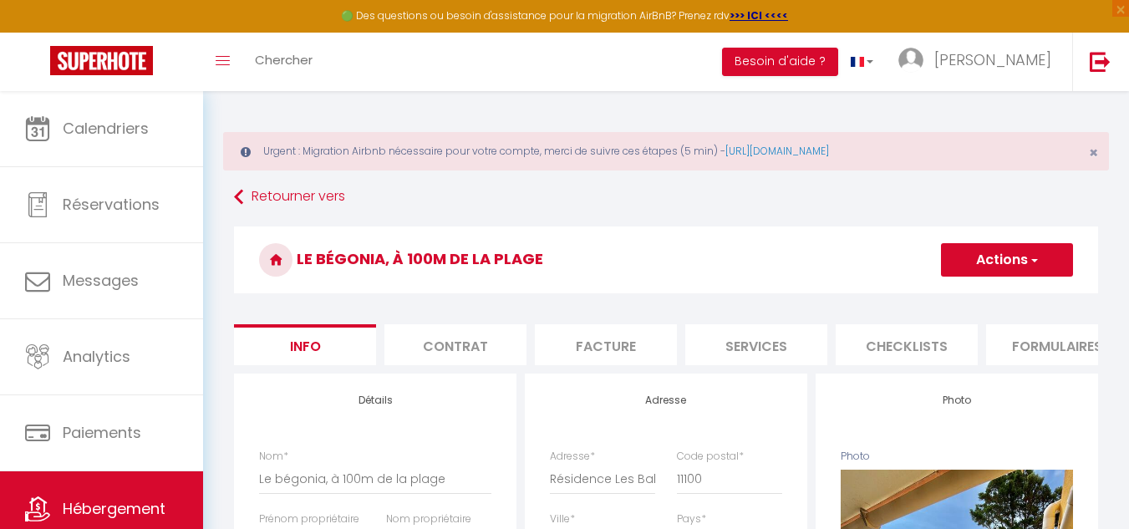
select select
checkbox input "false"
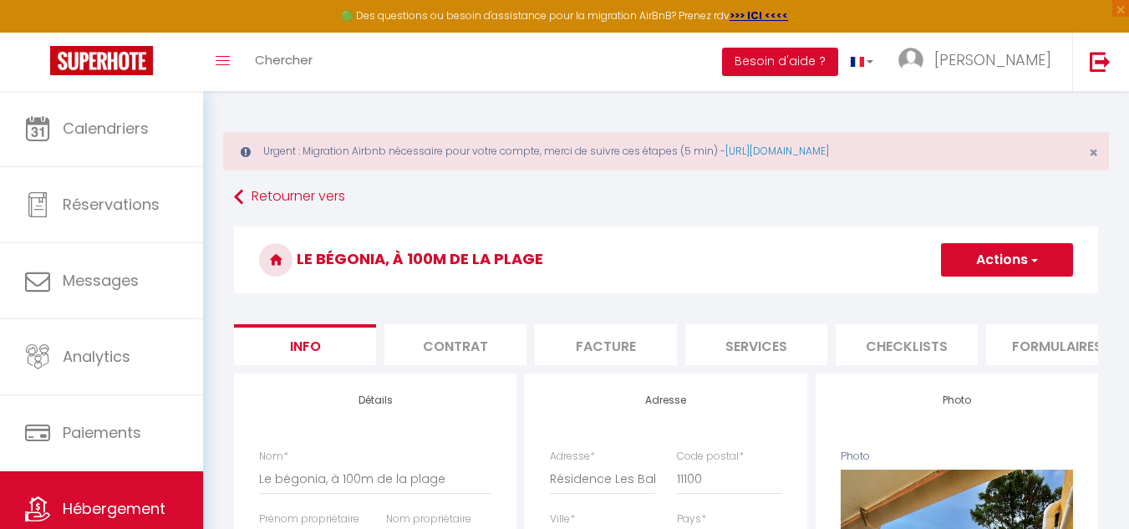
checkbox input "false"
select select
checkbox input "false"
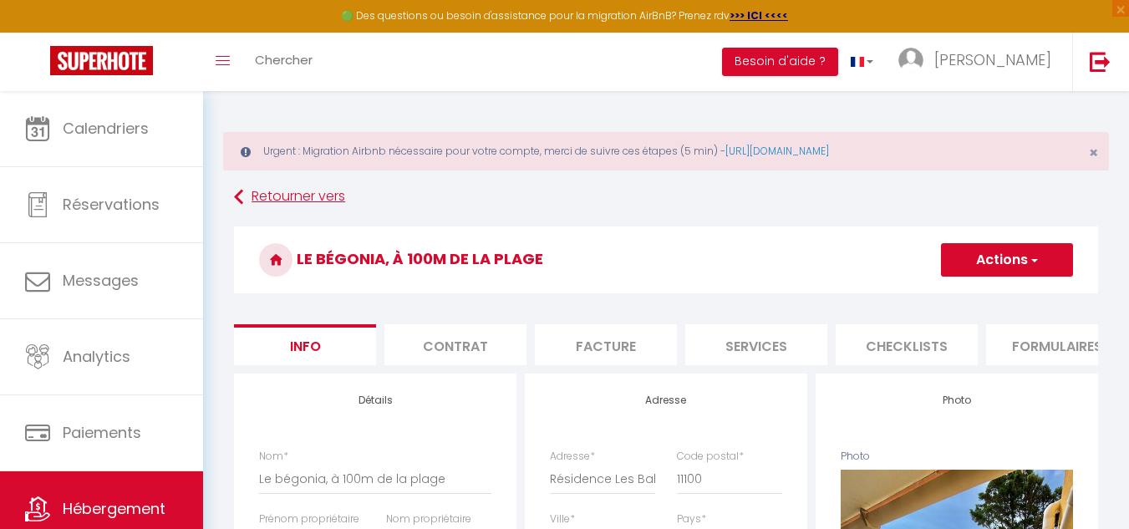
checkbox input "false"
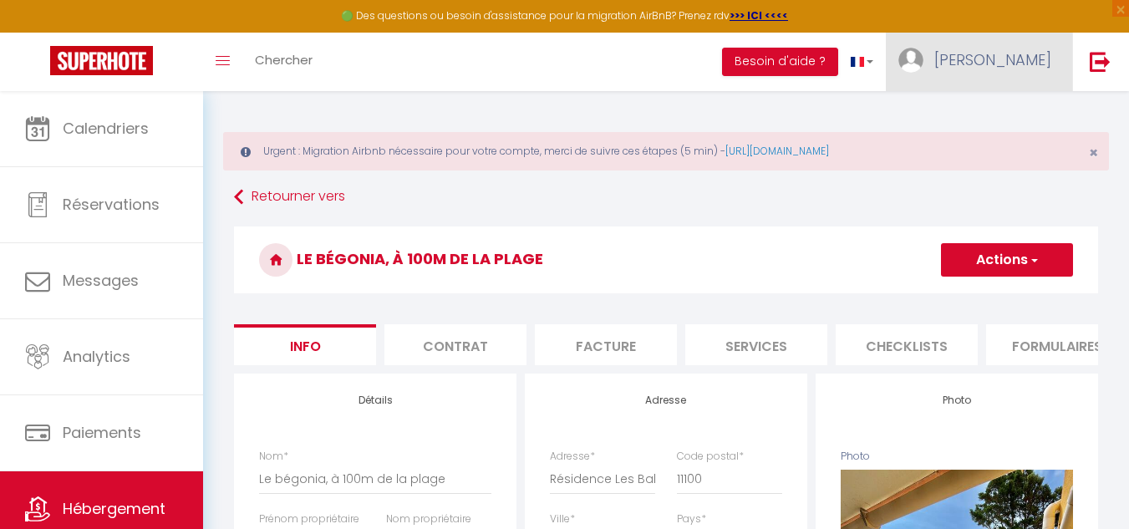
click at [1024, 64] on span "[PERSON_NAME]" at bounding box center [993, 59] width 117 height 21
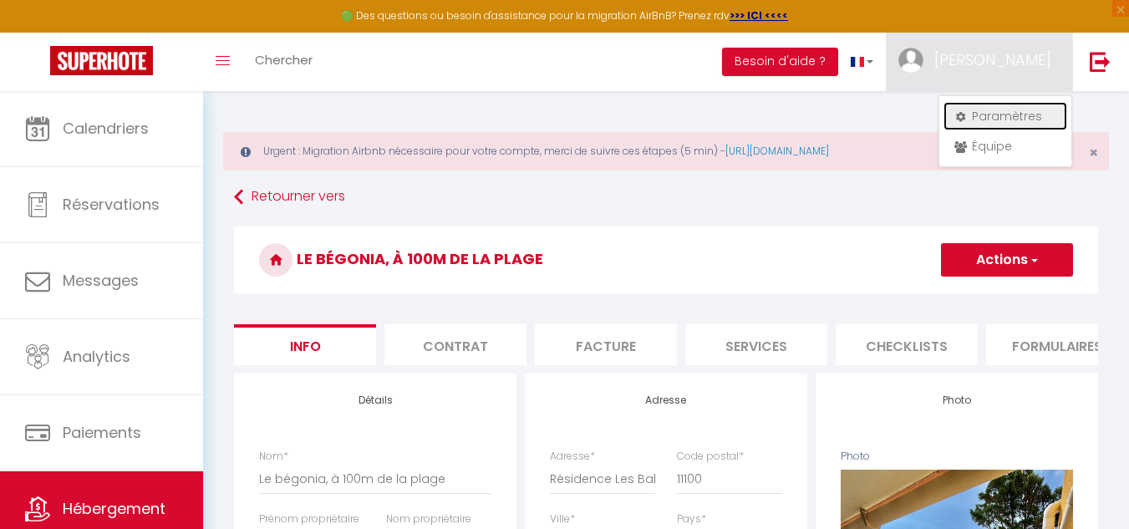
click at [1003, 119] on link "Paramètres" at bounding box center [1006, 116] width 124 height 28
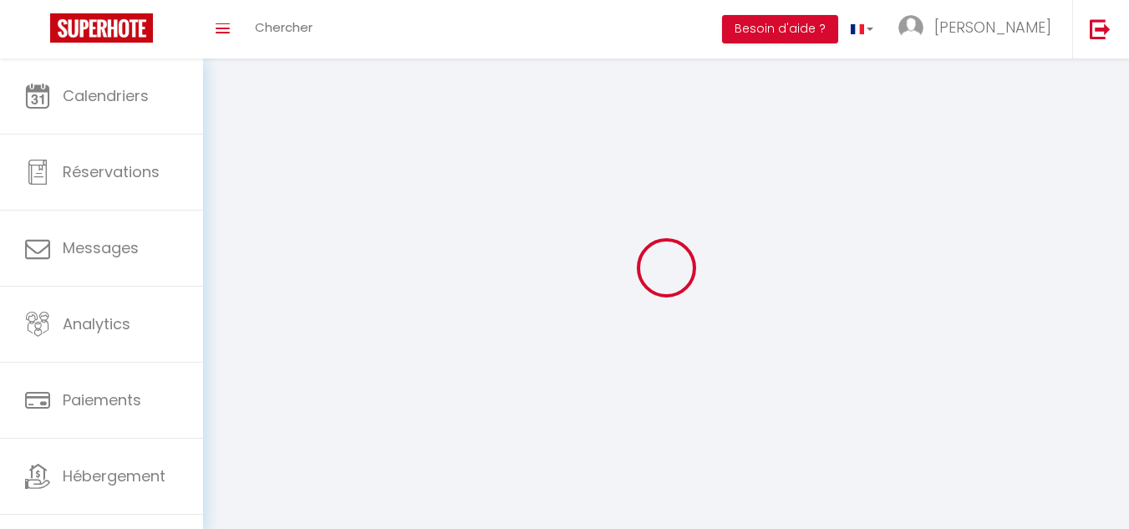
type input "[PERSON_NAME]"
type input "0649596258"
type input "[STREET_ADDRESS]"
type input "11490"
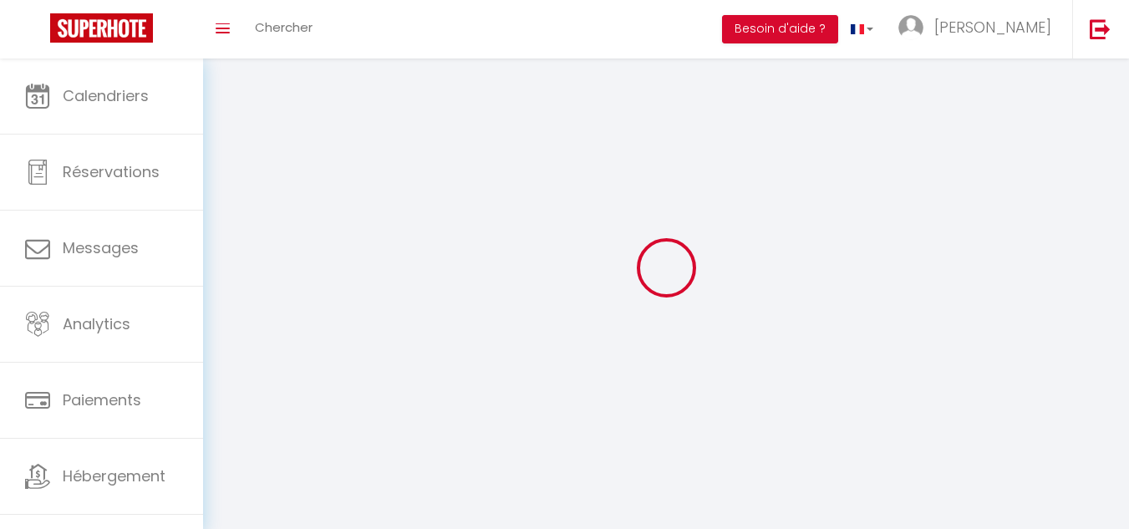
type input "PORTEL DES CORBIERES"
type input "I9HxPN6pHUSelZrX9kBn4OjM5"
type input "Xlcw079U9ga3W1CuhwVUzmS8h"
select select "28"
type input "I9HxPN6pHUSelZrX9kBn4OjM5"
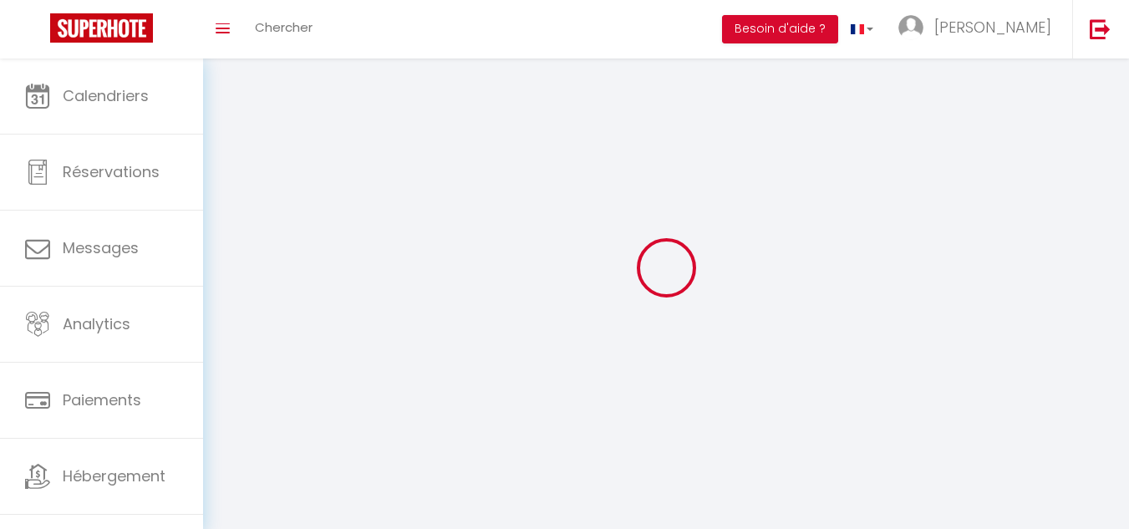
type input "Xlcw079U9ga3W1CuhwVUzmS8h"
type input "[URL][DOMAIN_NAME]"
select select "fr"
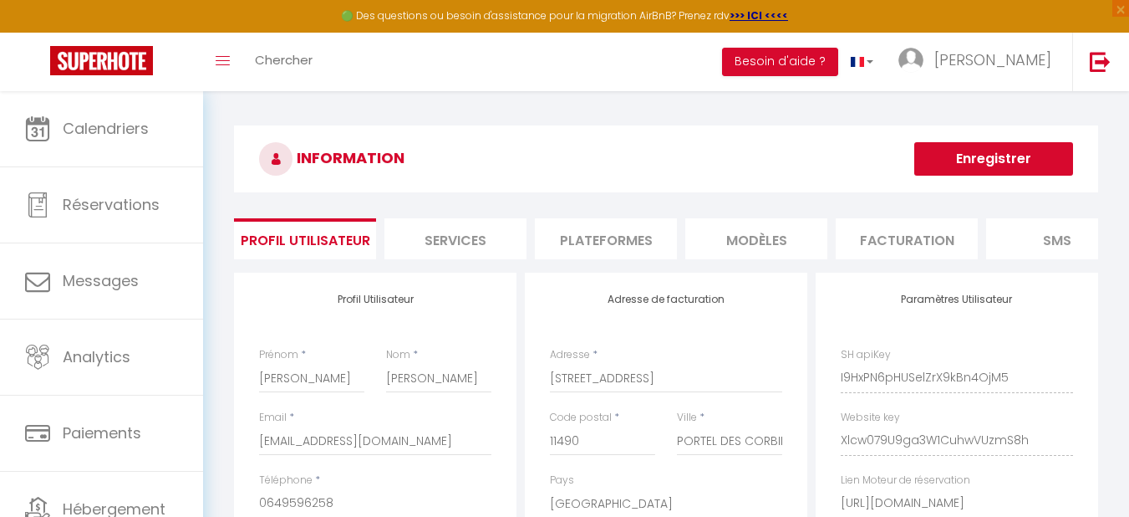
click at [600, 235] on li "Plateformes" at bounding box center [606, 238] width 142 height 41
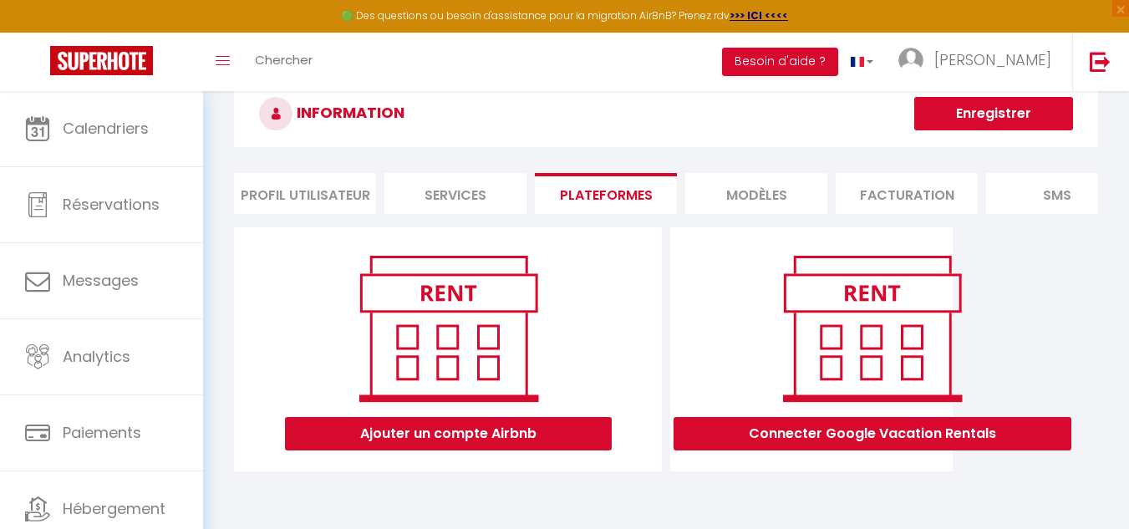
scroll to position [91, 0]
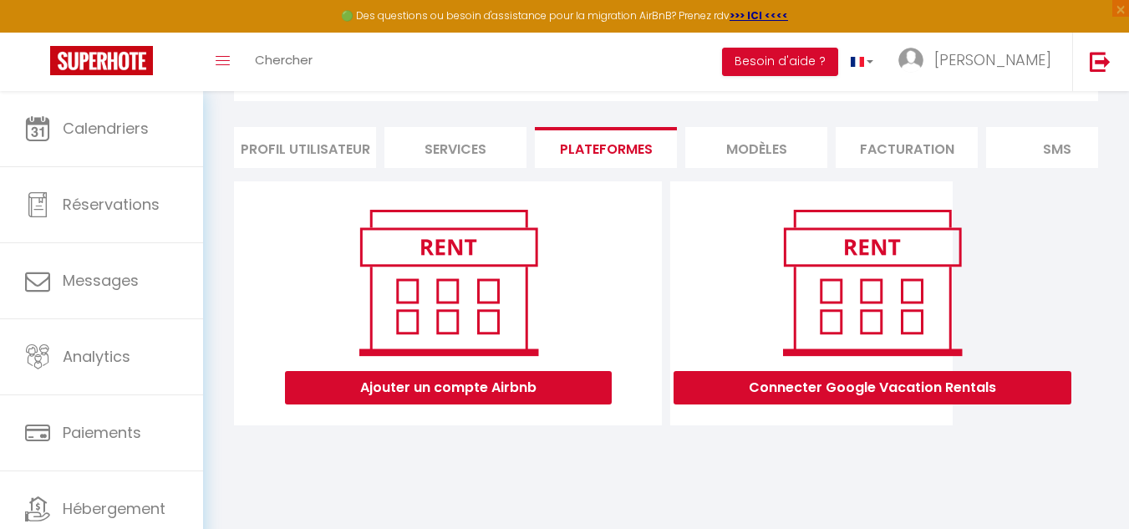
click at [576, 356] on div "Ajouter un compte Airbnb" at bounding box center [448, 303] width 305 height 202
click at [464, 405] on button "Ajouter un compte Airbnb" at bounding box center [448, 387] width 327 height 33
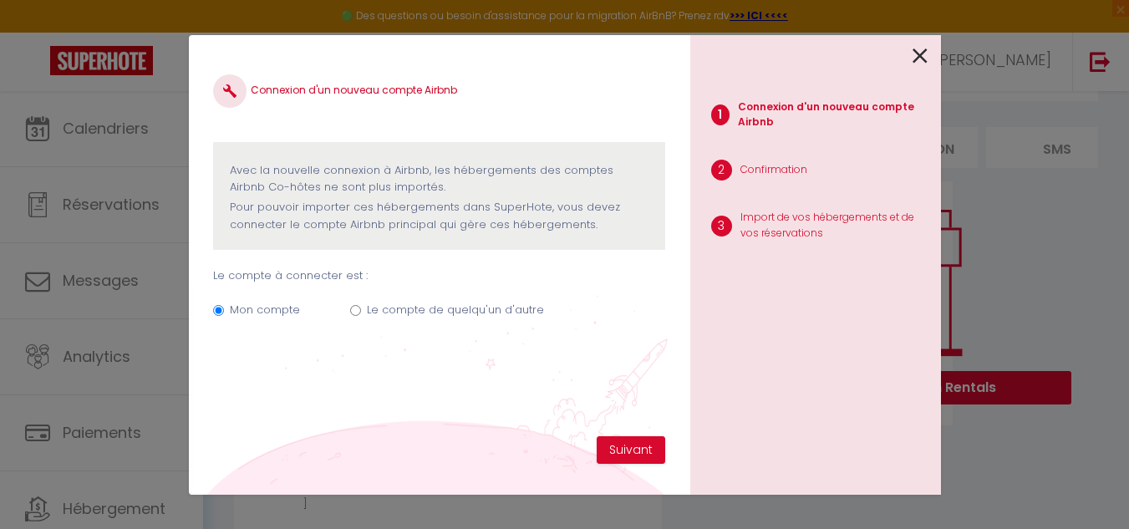
click at [356, 311] on input "Le compte de quelqu'un d'autre" at bounding box center [355, 310] width 11 height 11
radio input "true"
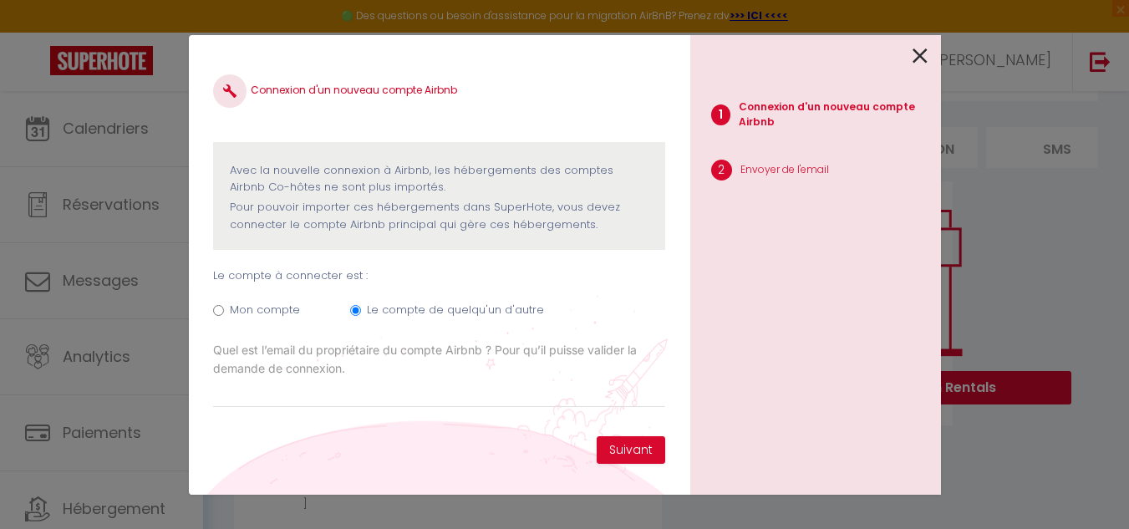
click at [220, 313] on input "Mon compte" at bounding box center [218, 310] width 11 height 11
radio input "true"
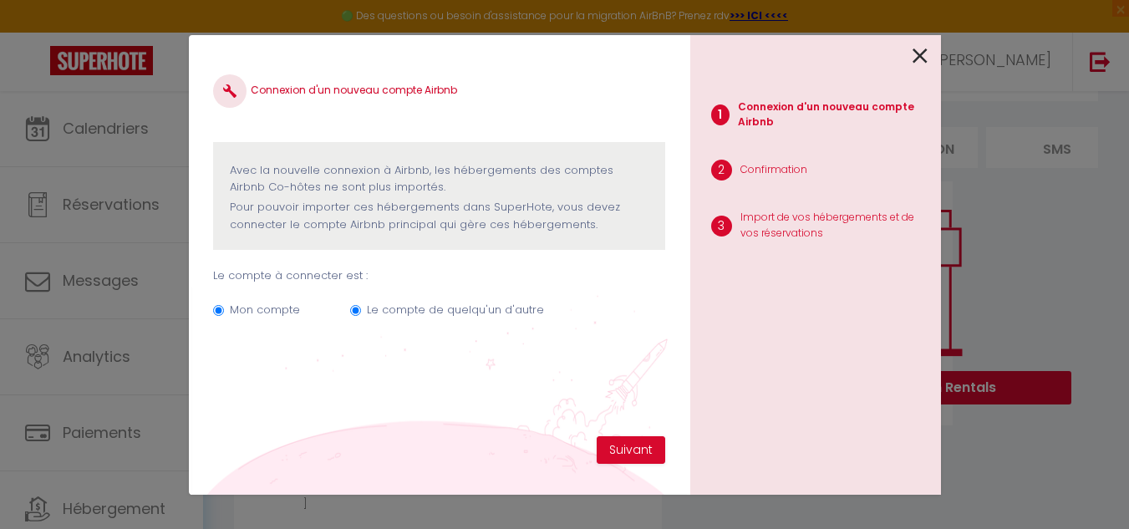
radio input "false"
click at [651, 449] on button "Suivant" at bounding box center [631, 450] width 69 height 28
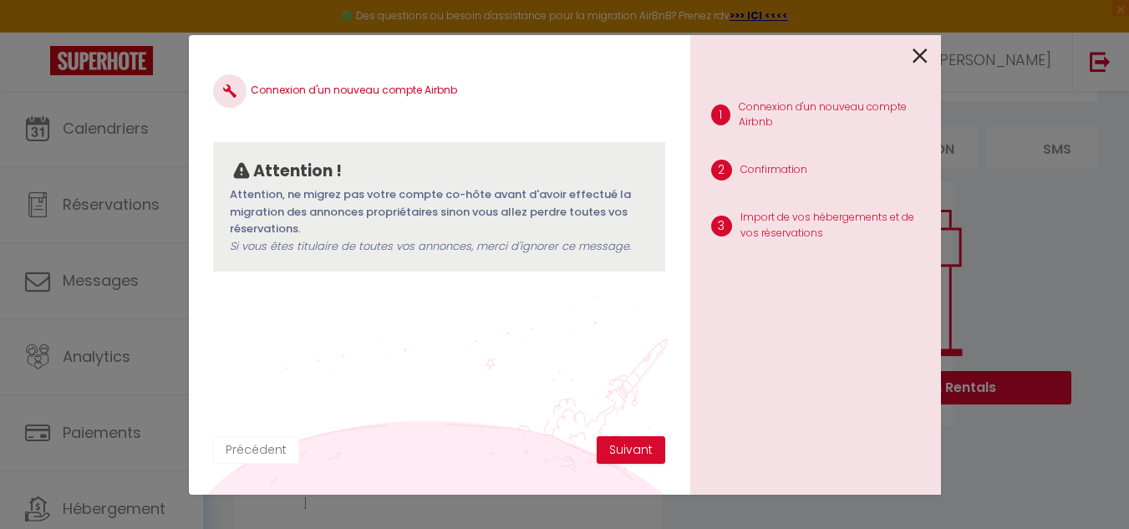
click at [234, 449] on button "Précédent" at bounding box center [256, 450] width 86 height 28
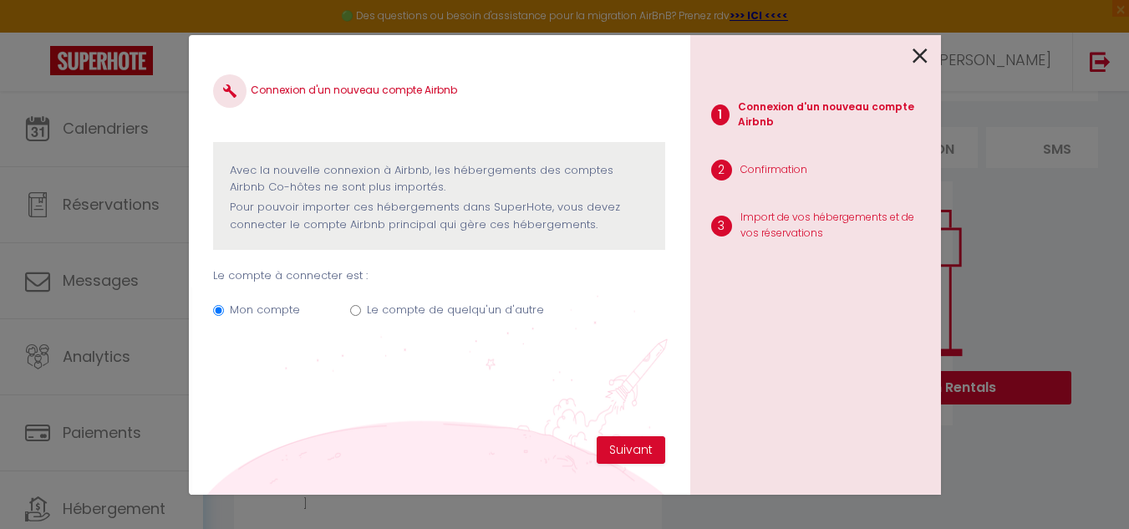
click at [360, 313] on div "Mon compte Le compte de quelqu'un d'autre" at bounding box center [438, 313] width 451 height 56
click at [356, 310] on input "Le compte de quelqu'un d'autre" at bounding box center [355, 310] width 11 height 11
radio input "true"
radio input "false"
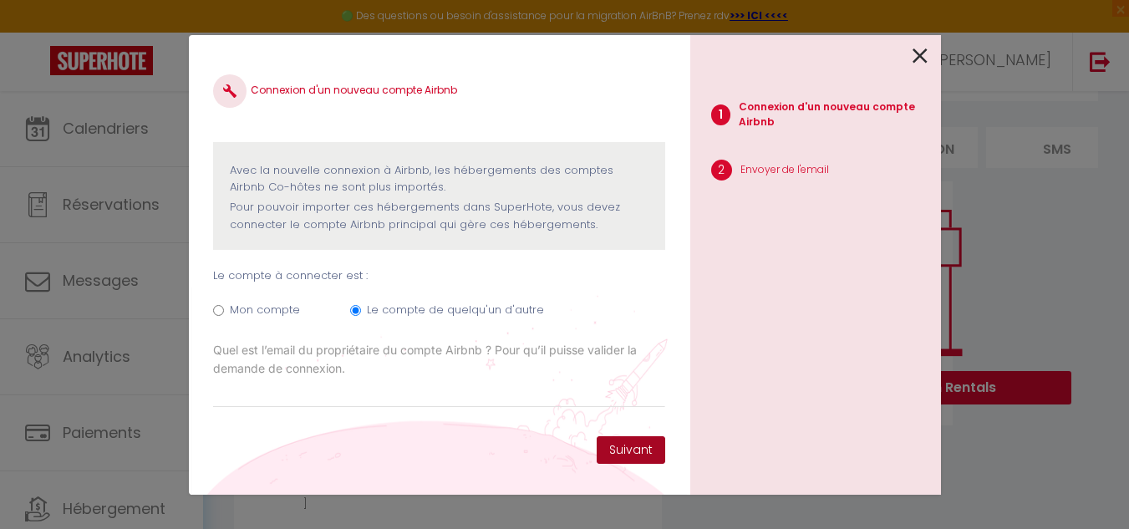
click at [641, 452] on button "Suivant" at bounding box center [631, 450] width 69 height 28
type input "R"
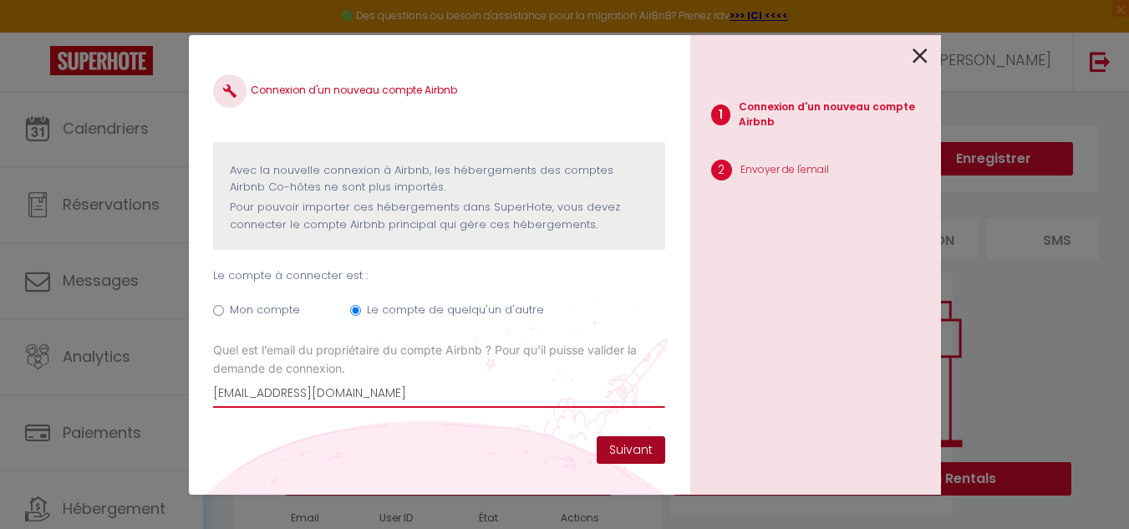
type input "[EMAIL_ADDRESS][DOMAIN_NAME]"
click at [615, 446] on button "Suivant" at bounding box center [631, 450] width 69 height 28
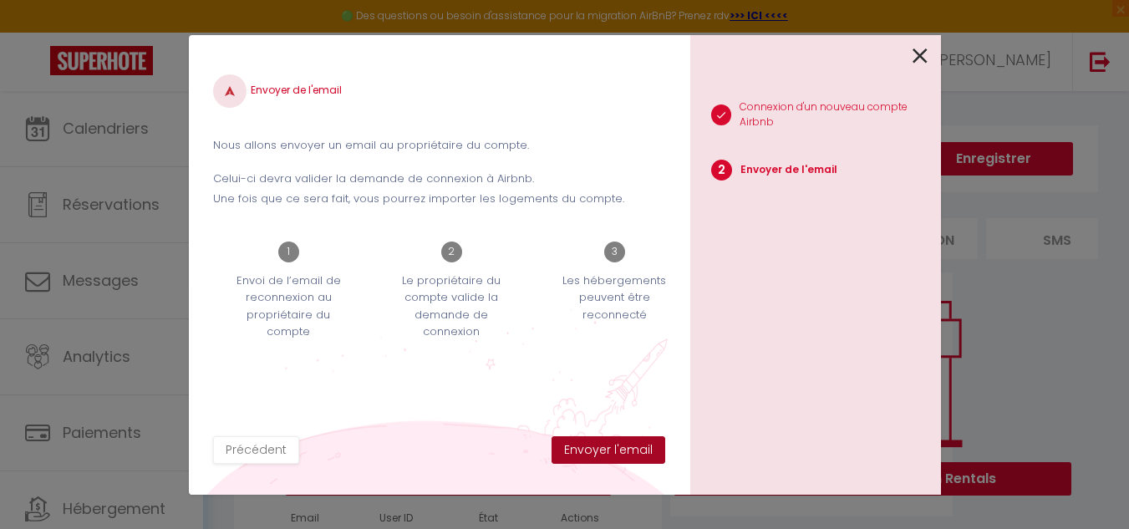
click at [589, 446] on button "Envoyer l'email" at bounding box center [609, 450] width 114 height 28
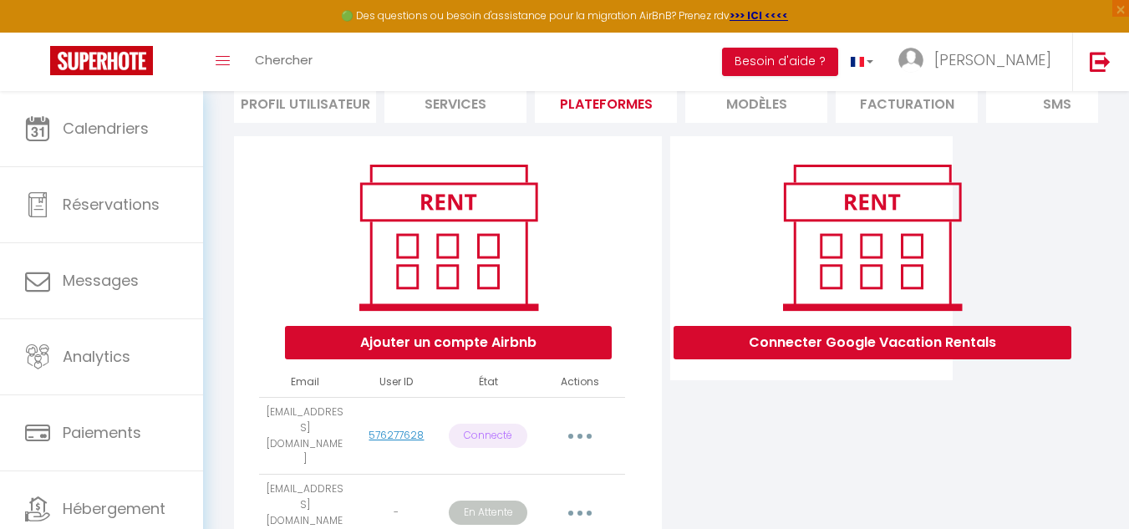
scroll to position [167, 0]
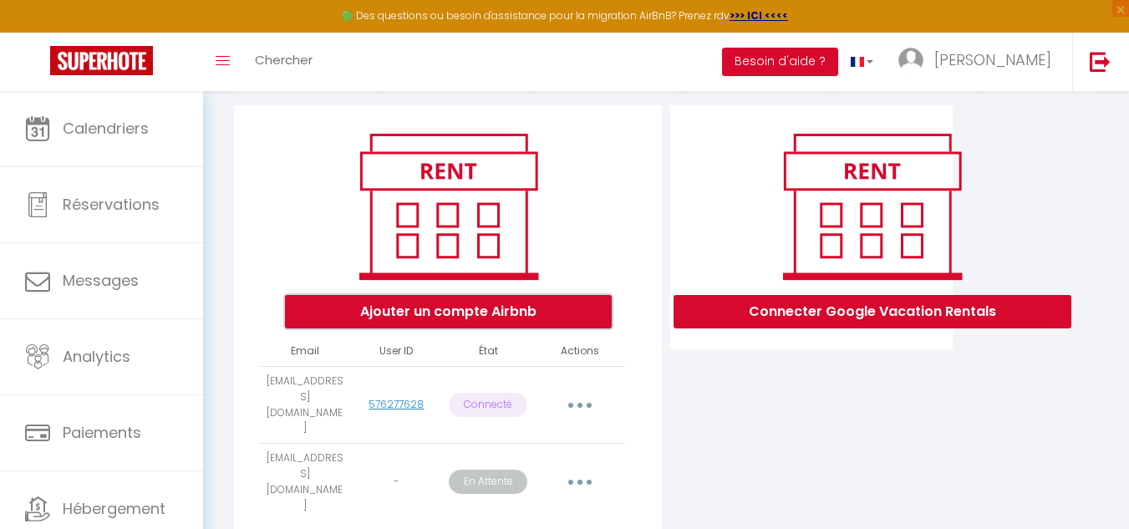
click at [449, 326] on button "Ajouter un compte Airbnb" at bounding box center [448, 311] width 327 height 33
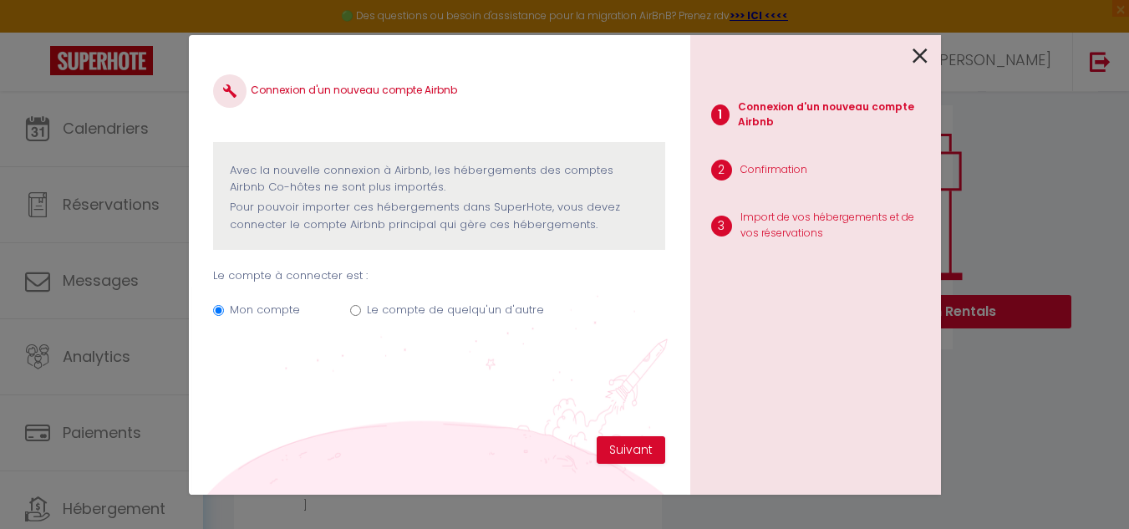
click at [921, 50] on icon at bounding box center [920, 55] width 15 height 25
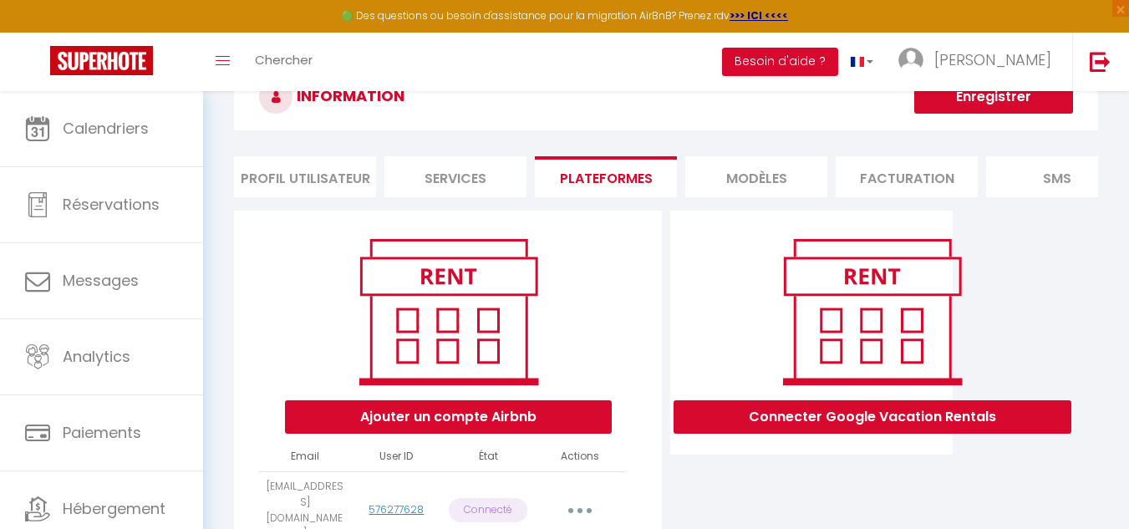
scroll to position [0, 0]
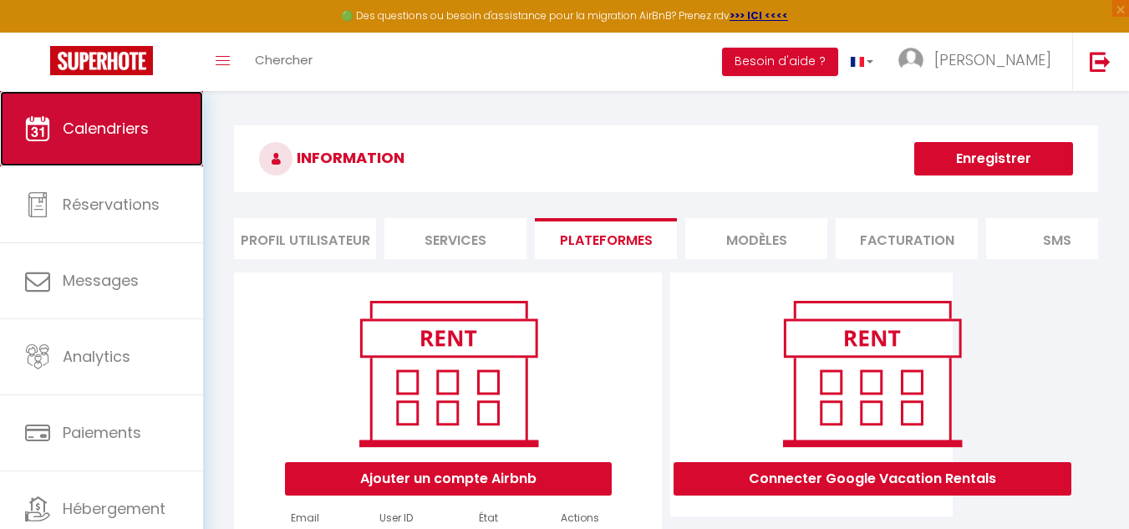
click at [115, 135] on span "Calendriers" at bounding box center [106, 128] width 86 height 21
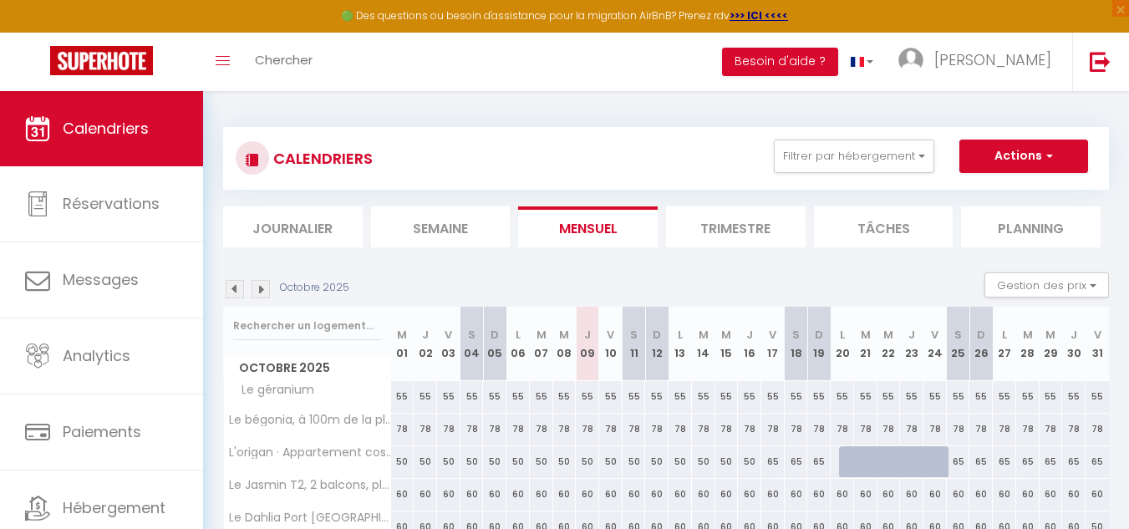
click at [236, 288] on img at bounding box center [235, 289] width 18 height 18
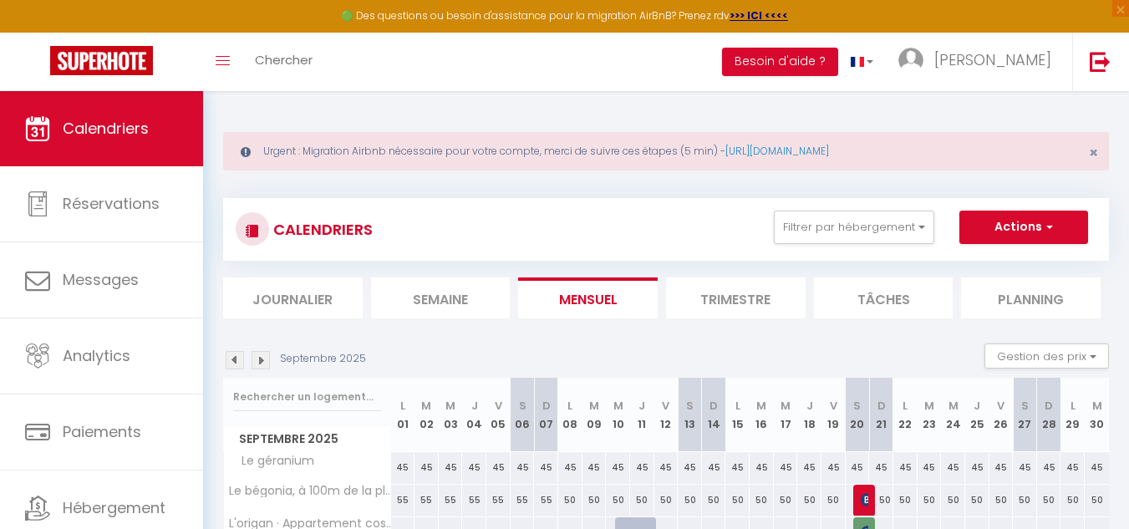
click at [232, 359] on img at bounding box center [235, 360] width 18 height 18
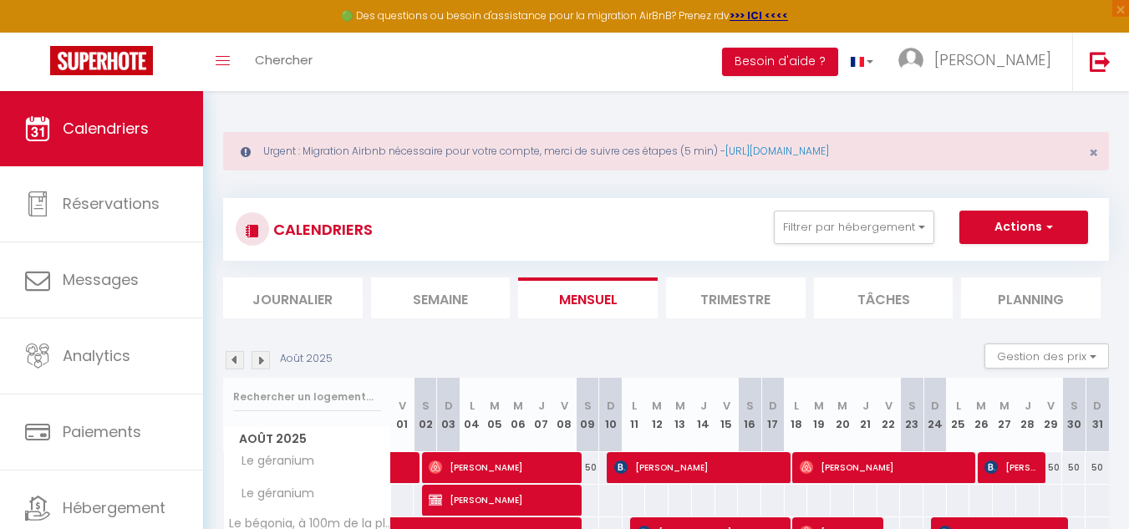
click at [233, 363] on img at bounding box center [235, 360] width 18 height 18
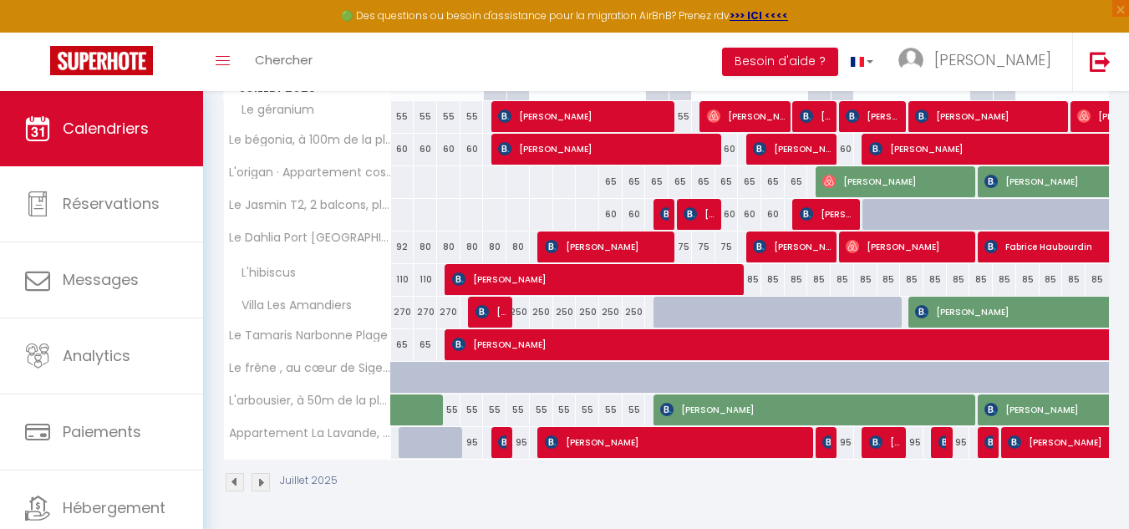
scroll to position [268, 0]
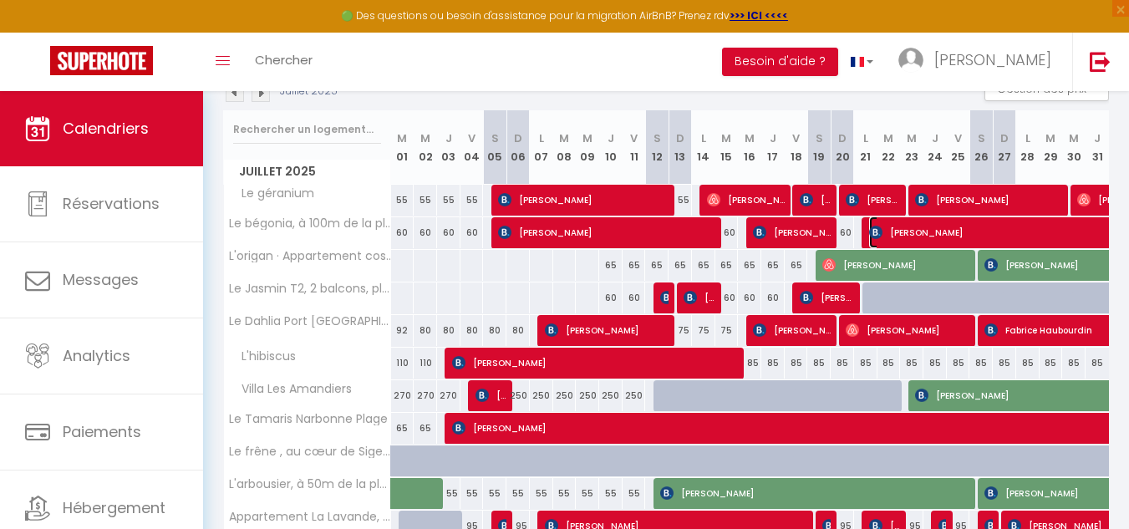
select select "OK"
select select "KO"
select select "0"
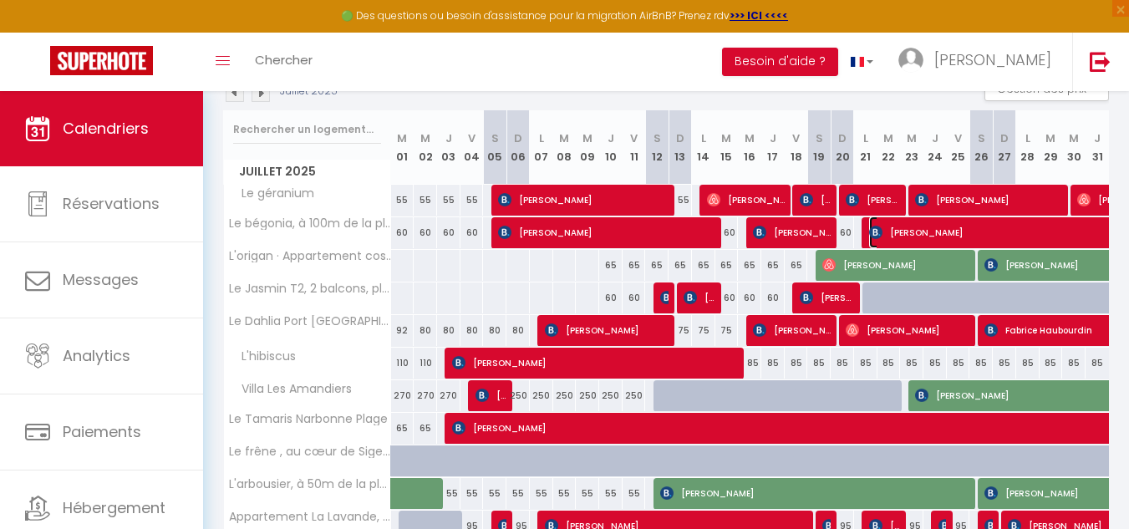
select select "1"
select select
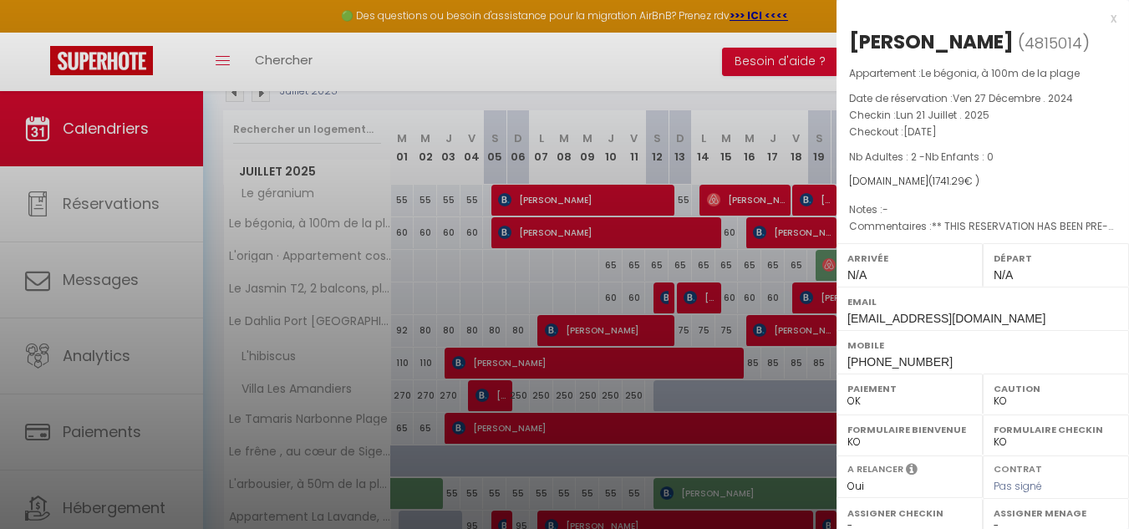
select select "48707"
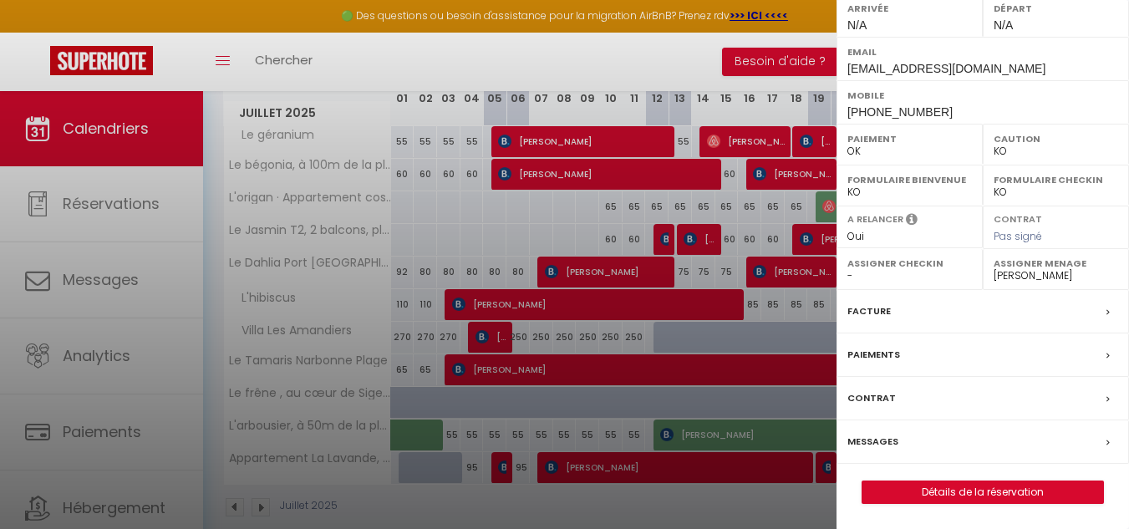
scroll to position [351, 0]
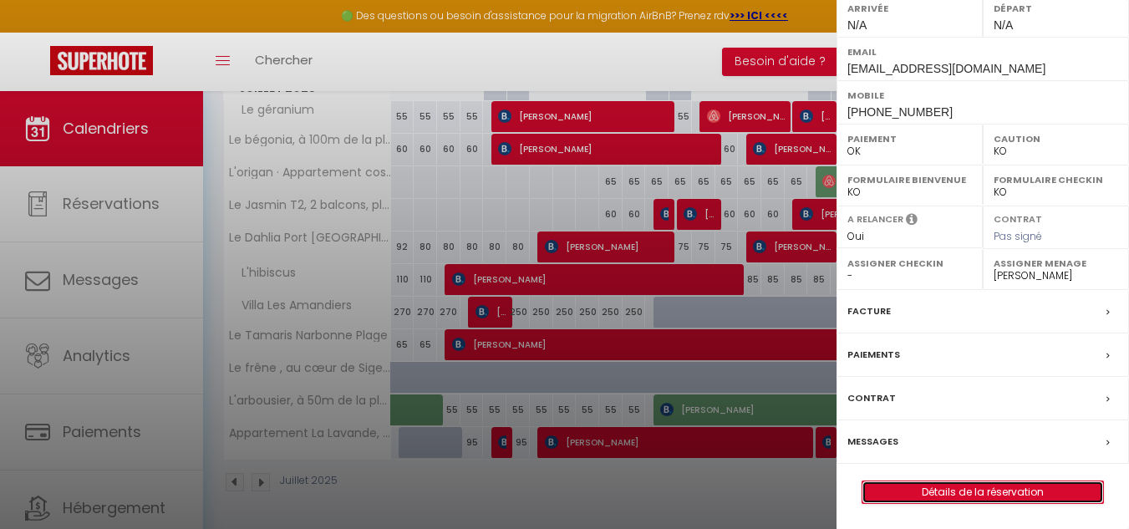
click at [1002, 492] on link "Détails de la réservation" at bounding box center [983, 493] width 241 height 22
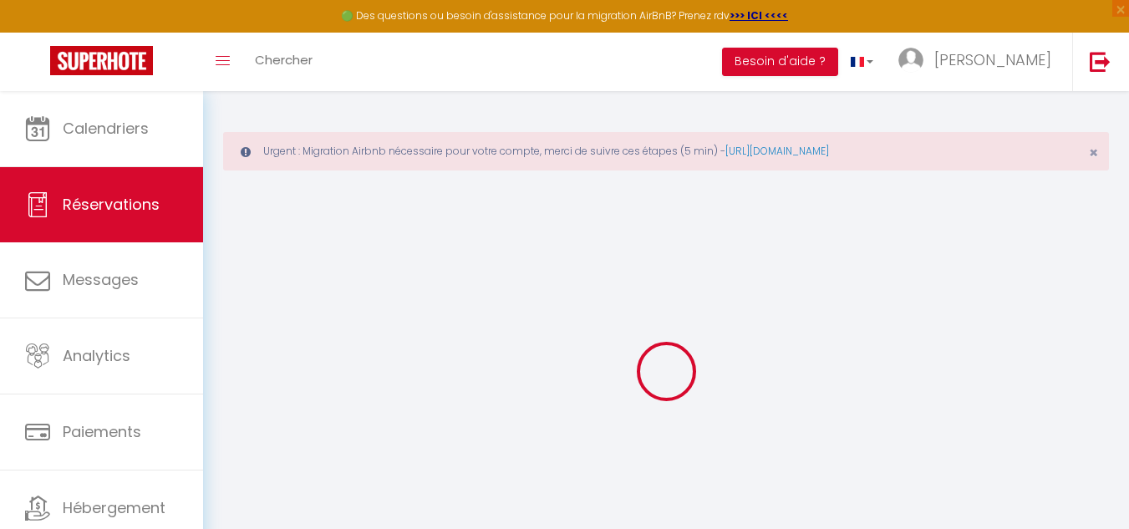
select select
checkbox input "false"
type textarea "** THIS RESERVATION HAS BEEN PRE-PAID ** BOOKING NOTE : Payment charge is EUR 2…"
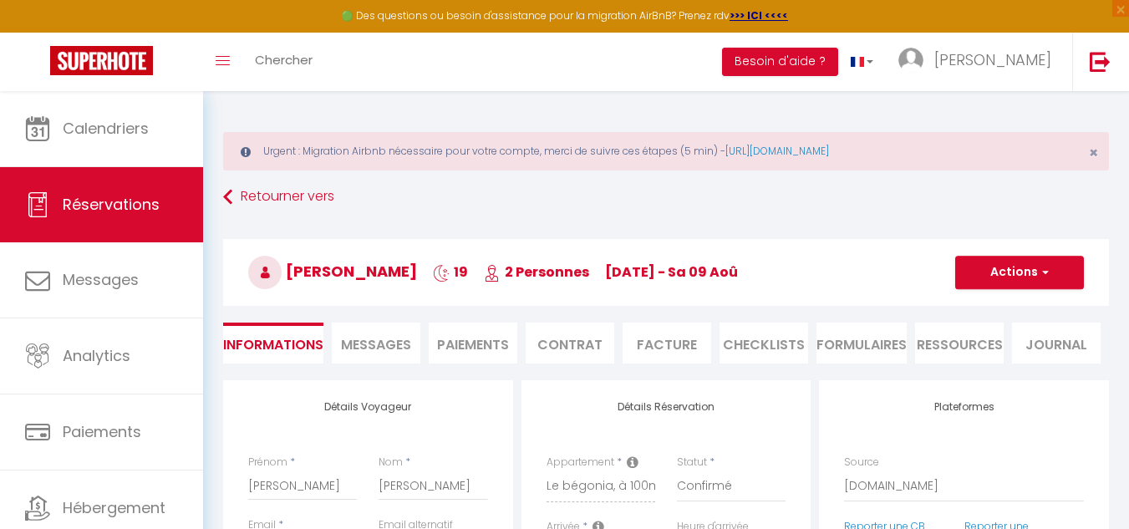
type input "55"
type input "103.59"
select select
checkbox input "false"
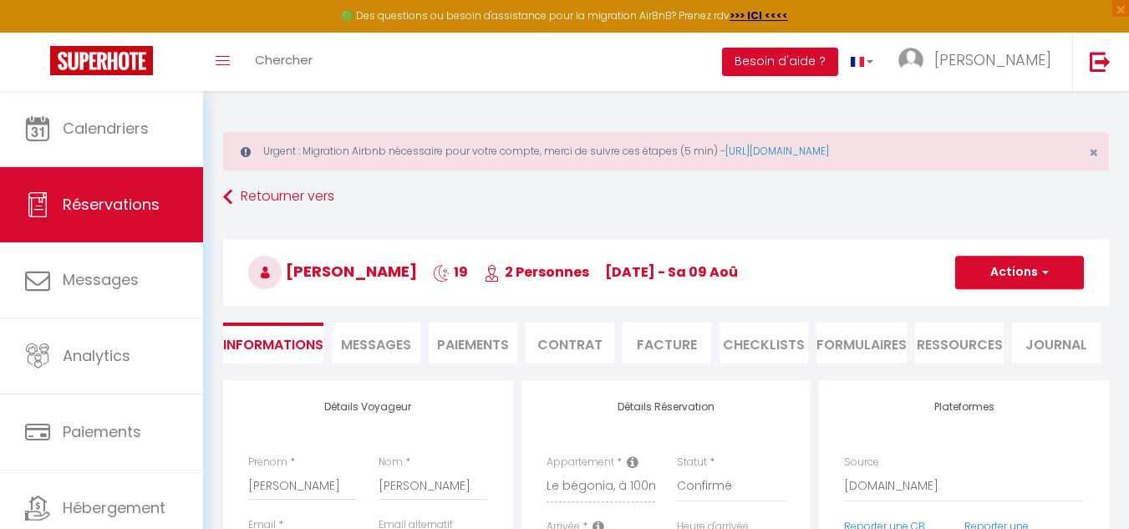
select select
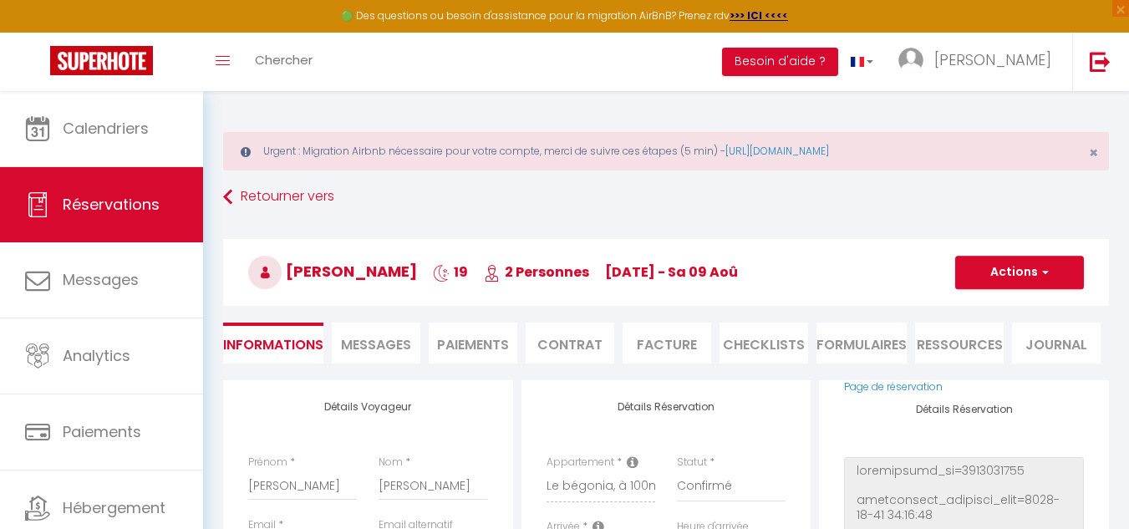
scroll to position [214, 0]
